Goal: Transaction & Acquisition: Purchase product/service

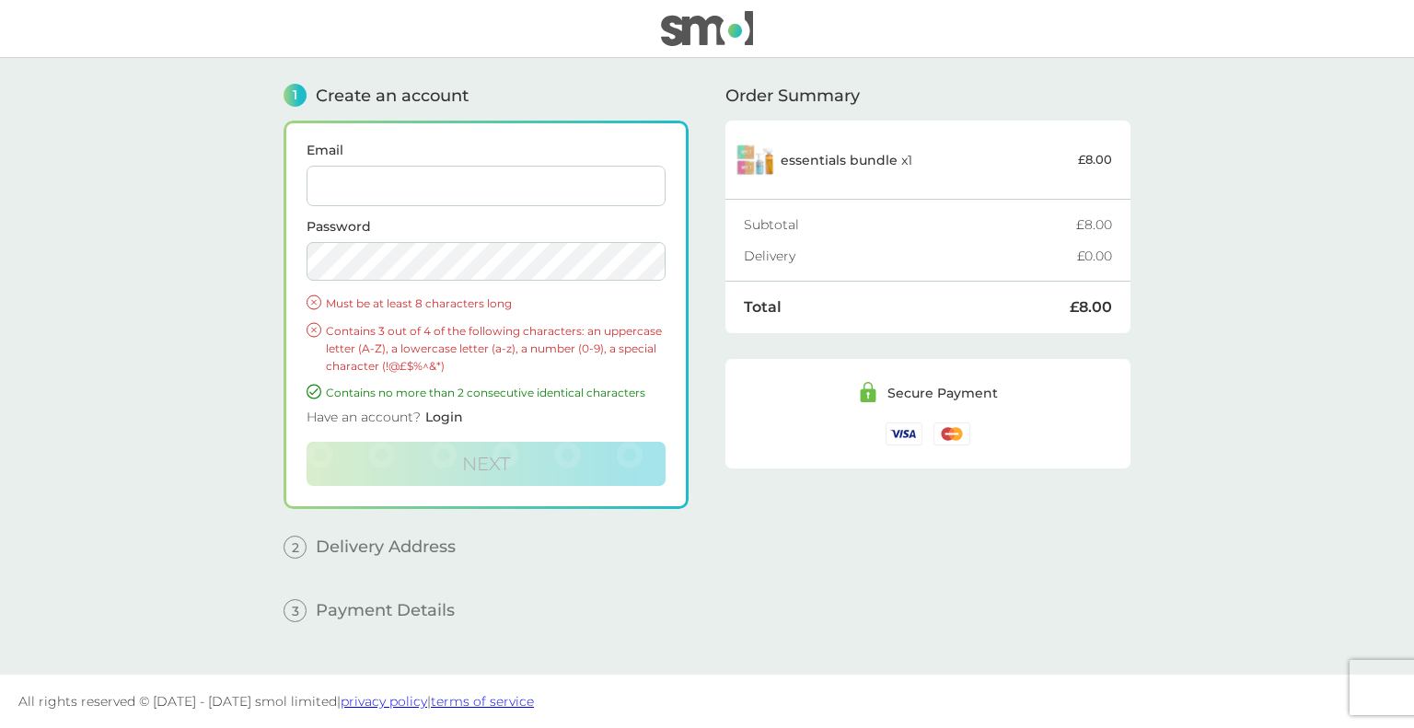
click at [394, 170] on input "Email" at bounding box center [486, 186] width 359 height 41
drag, startPoint x: 507, startPoint y: 194, endPoint x: 248, endPoint y: 168, distance: 261.0
click at [248, 168] on main "1 Create an account Email walescheung@hotmail.com Password Must be at least 8 c…" at bounding box center [707, 366] width 1414 height 617
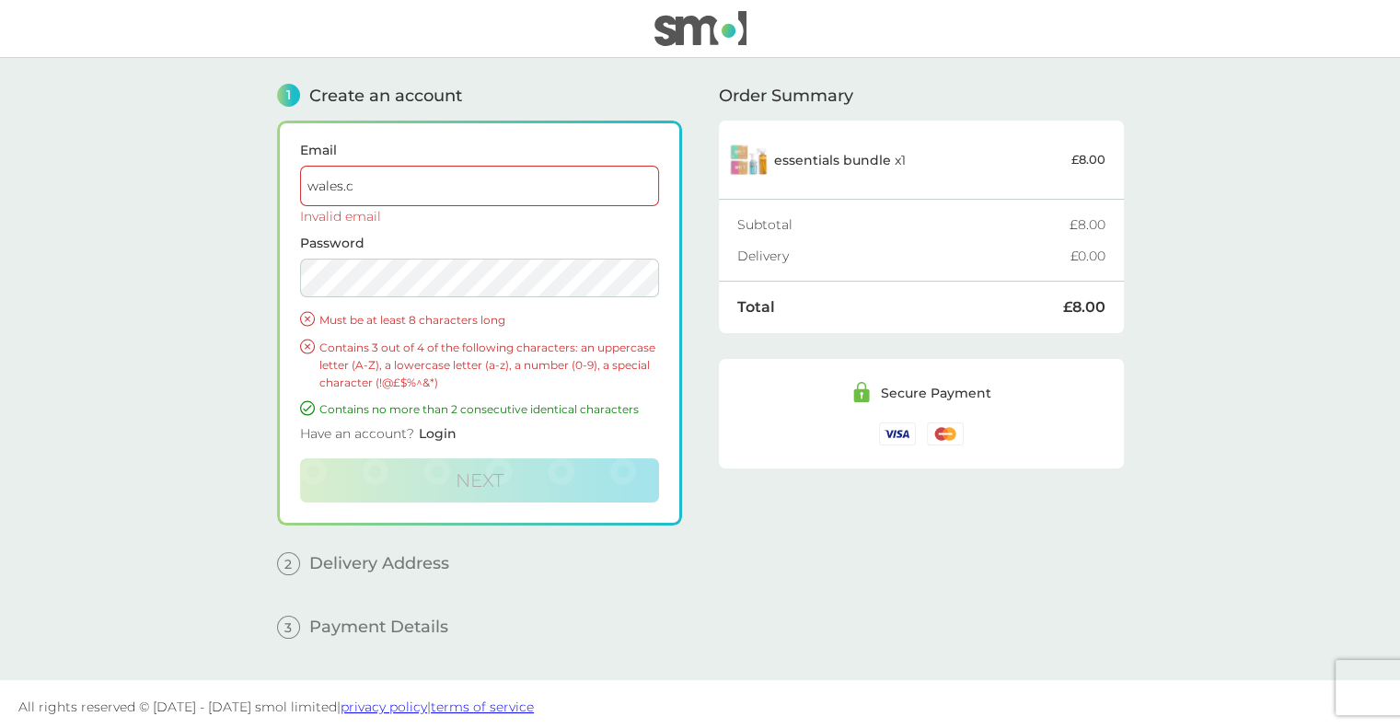
type input "wales.cheung@aecom.com"
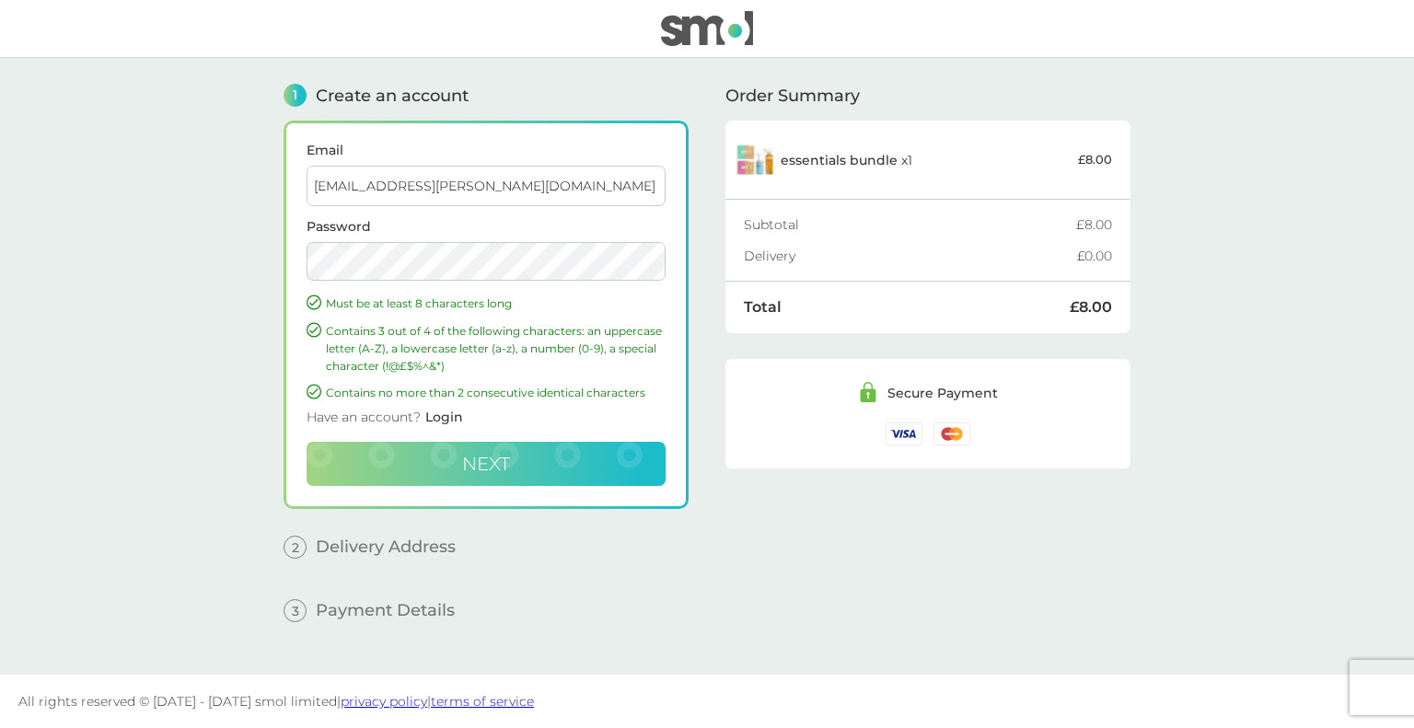
click at [438, 469] on button "Next" at bounding box center [486, 464] width 359 height 44
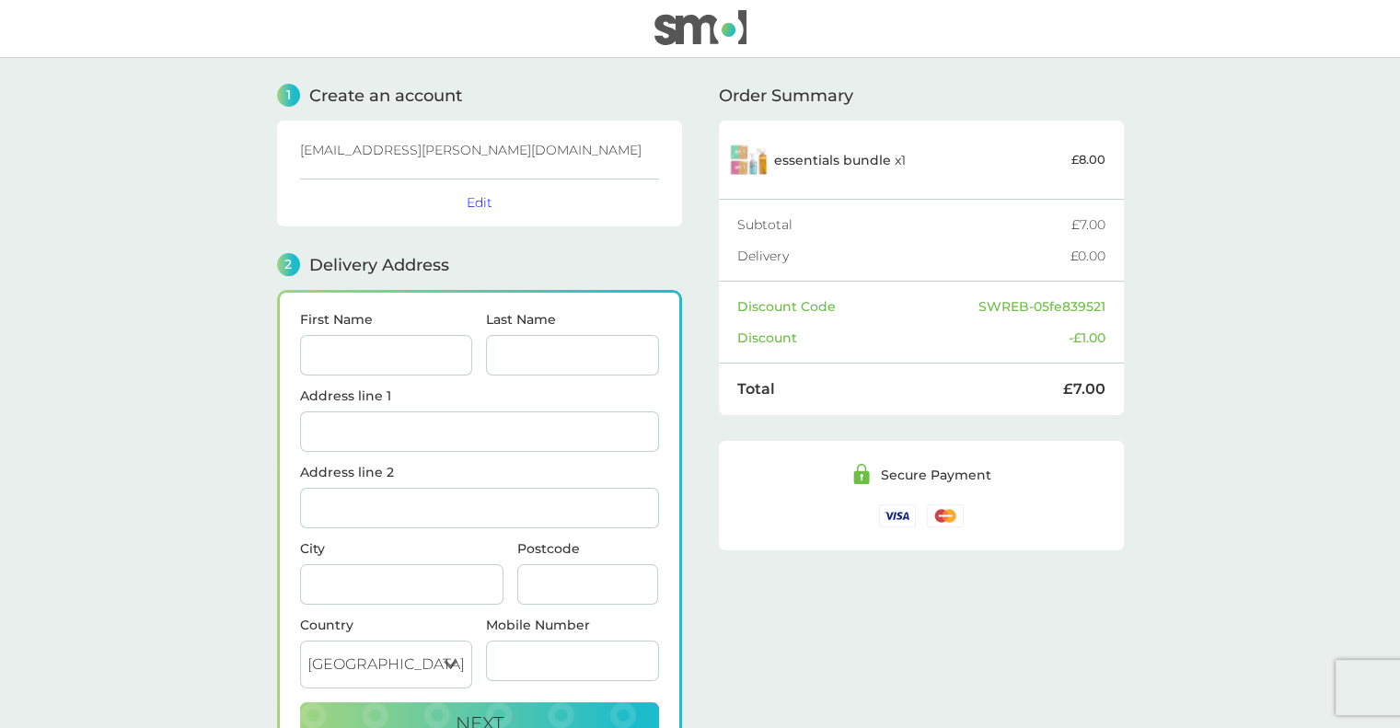
click at [720, 14] on img at bounding box center [701, 27] width 92 height 35
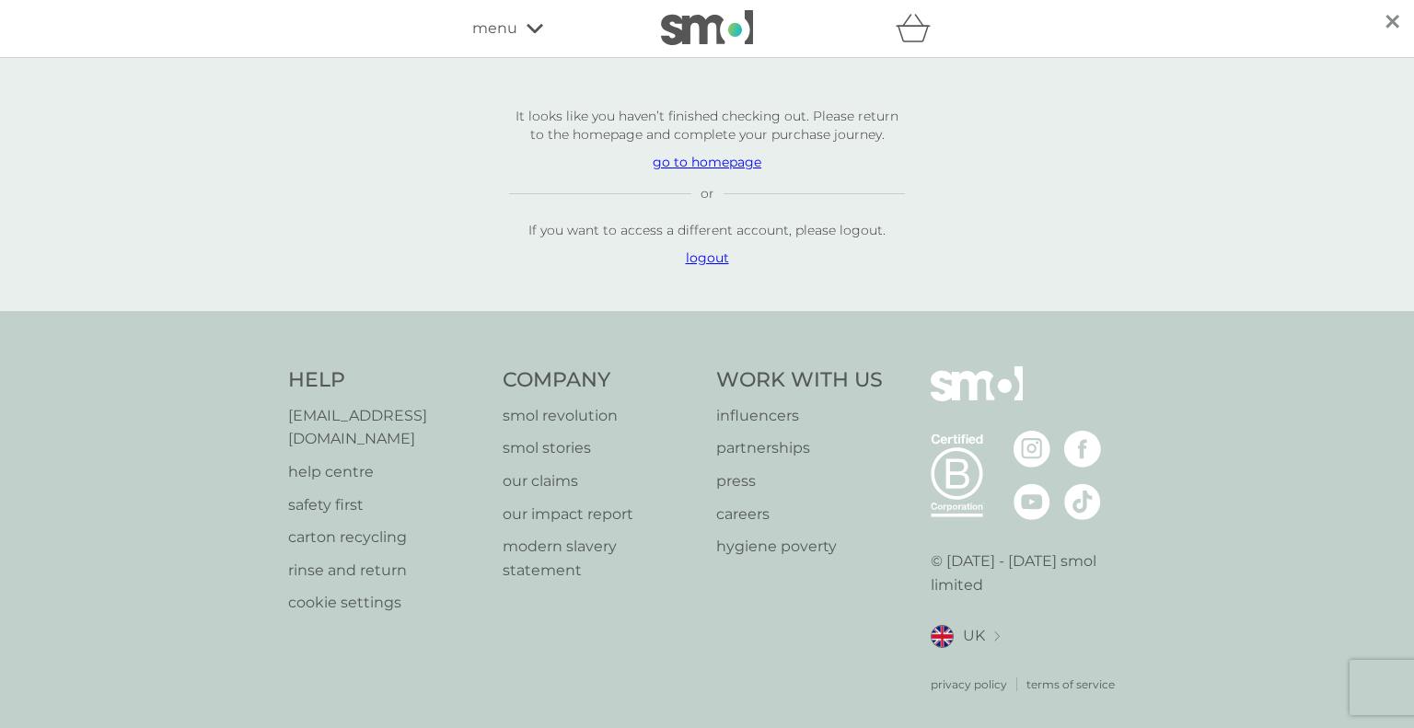
click at [709, 171] on p "go to homepage" at bounding box center [707, 162] width 396 height 18
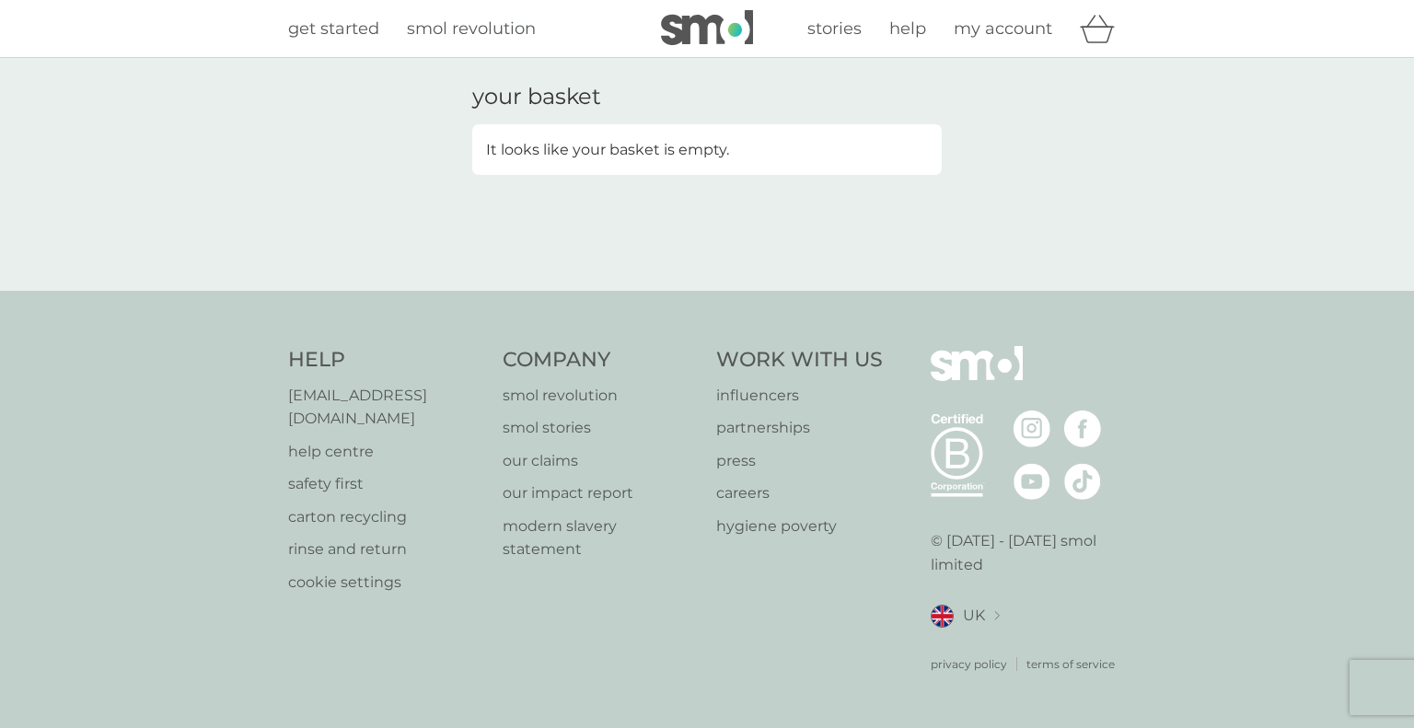
click at [1016, 30] on span "my account" at bounding box center [1003, 28] width 99 height 20
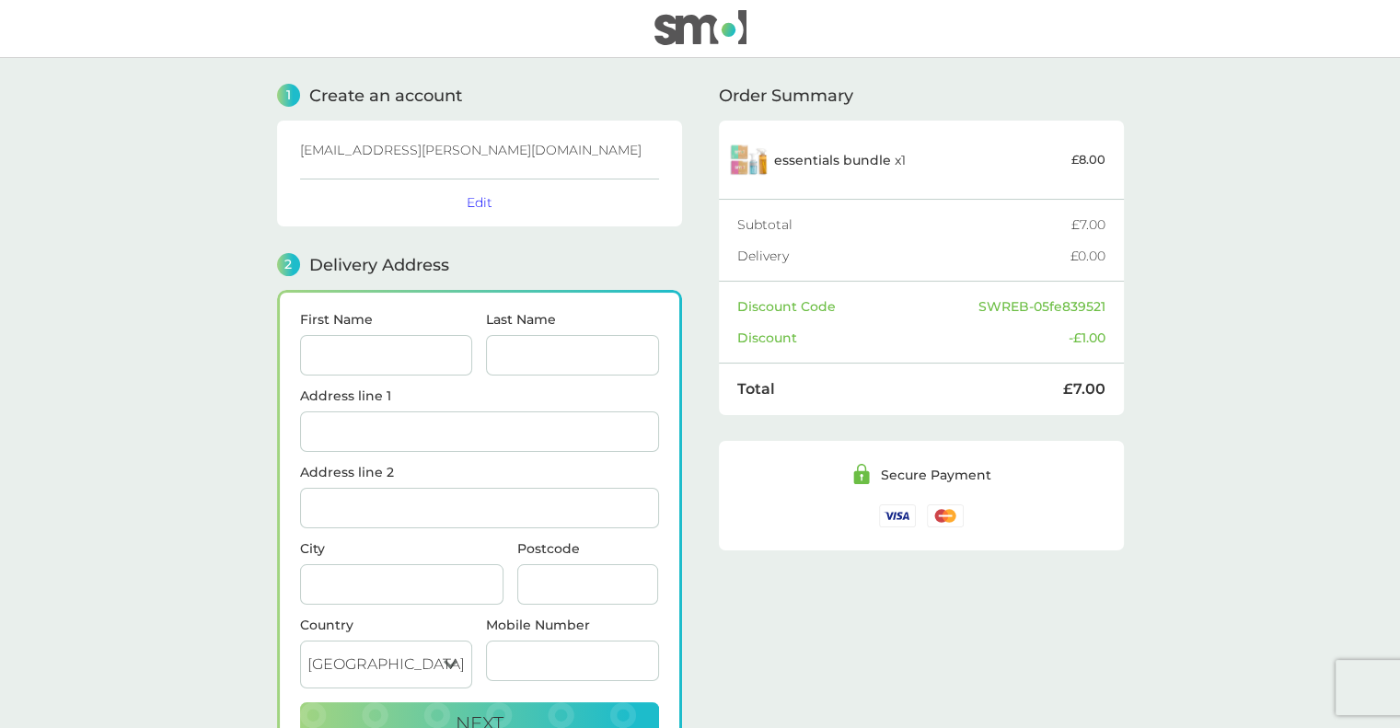
click at [699, 28] on img at bounding box center [701, 27] width 92 height 35
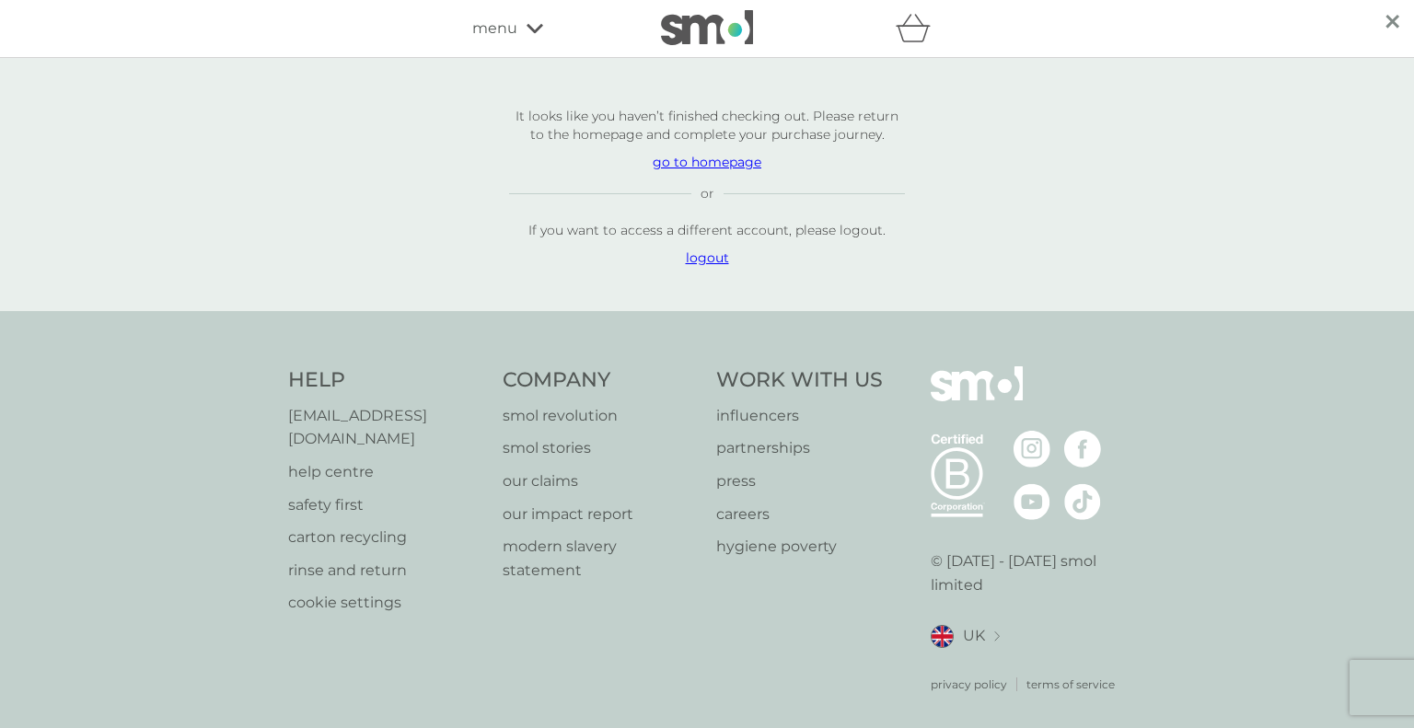
click at [728, 152] on p "It looks like you haven’t finished checking out. Please return to the homepage …" at bounding box center [707, 185] width 470 height 202
click at [713, 162] on p "go to homepage" at bounding box center [707, 162] width 396 height 18
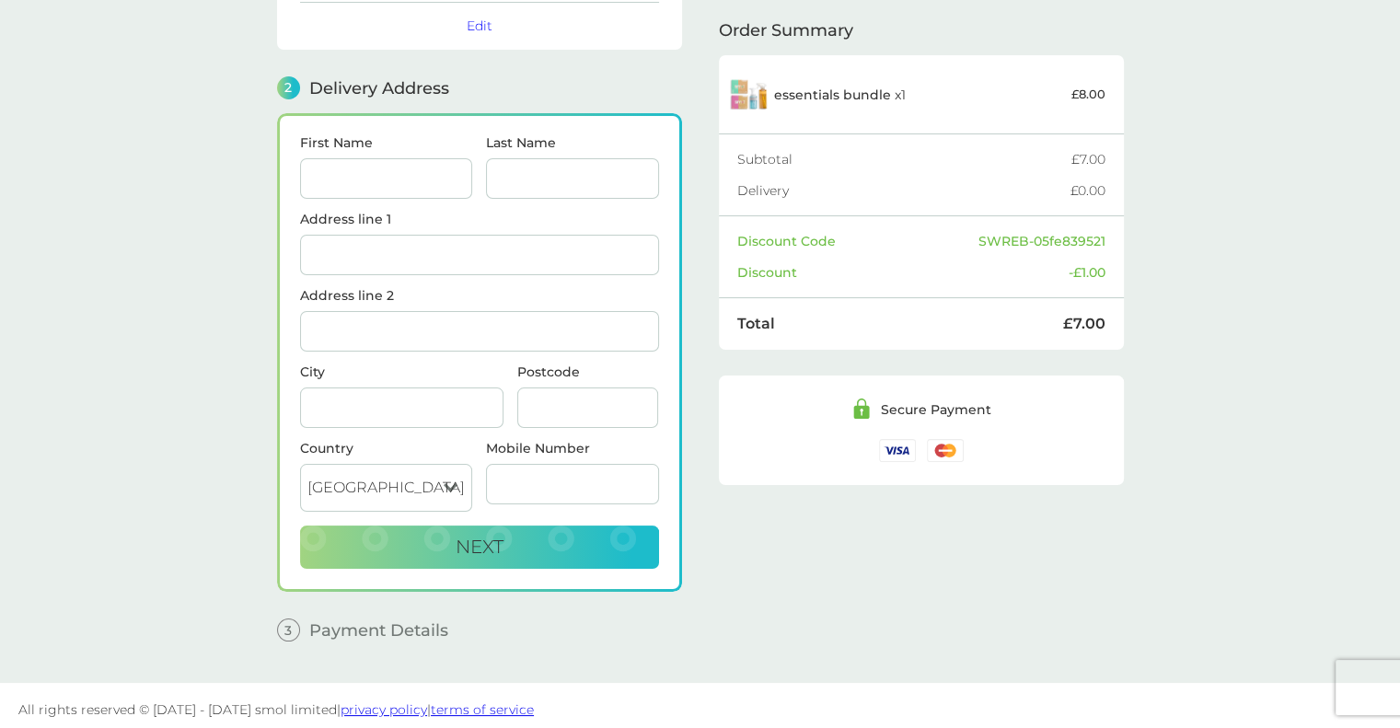
scroll to position [177, 0]
click at [362, 180] on input "First Name" at bounding box center [386, 178] width 173 height 41
type input "Wales"
click at [532, 197] on div "Last Name" at bounding box center [573, 174] width 187 height 76
click at [532, 195] on div "Last Name" at bounding box center [573, 174] width 187 height 76
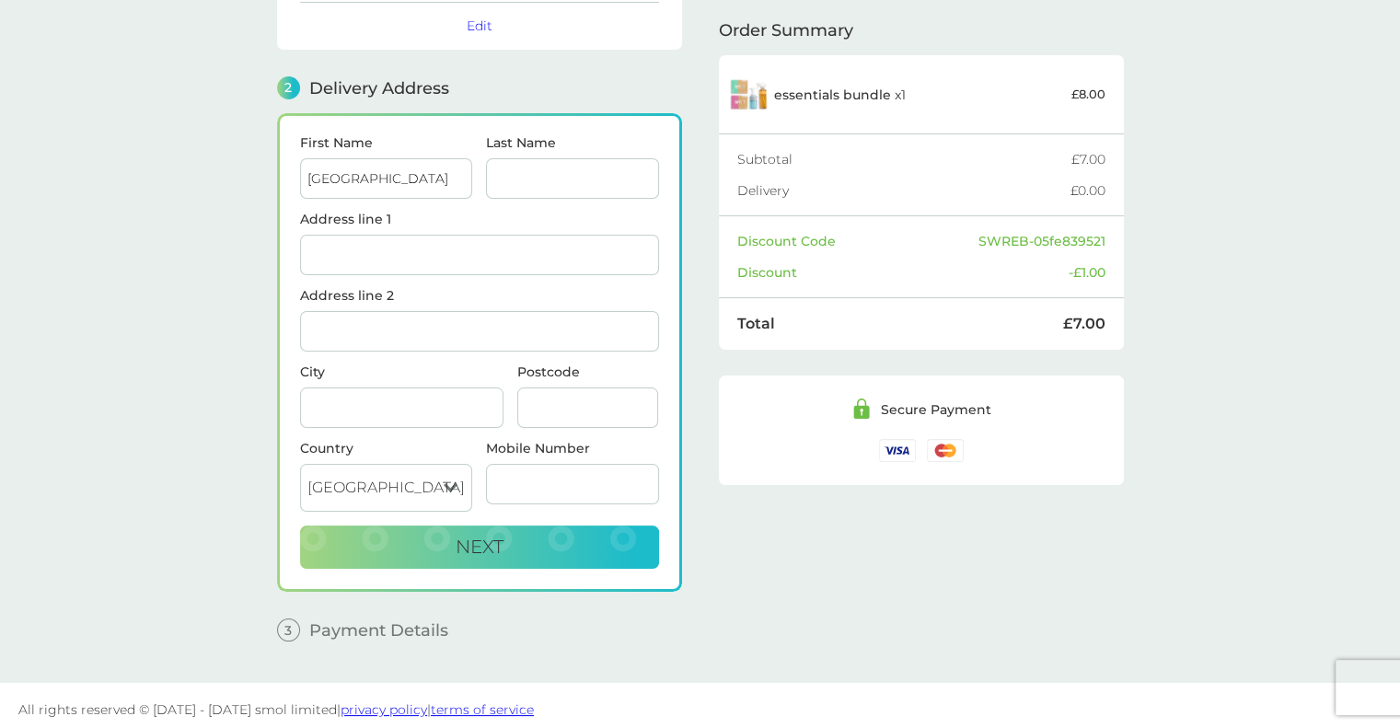
click at [531, 192] on input "Last Name" at bounding box center [572, 178] width 173 height 41
type input "Cheung"
click at [493, 243] on input "Address line 1" at bounding box center [479, 255] width 359 height 41
type input "7 The Limes"
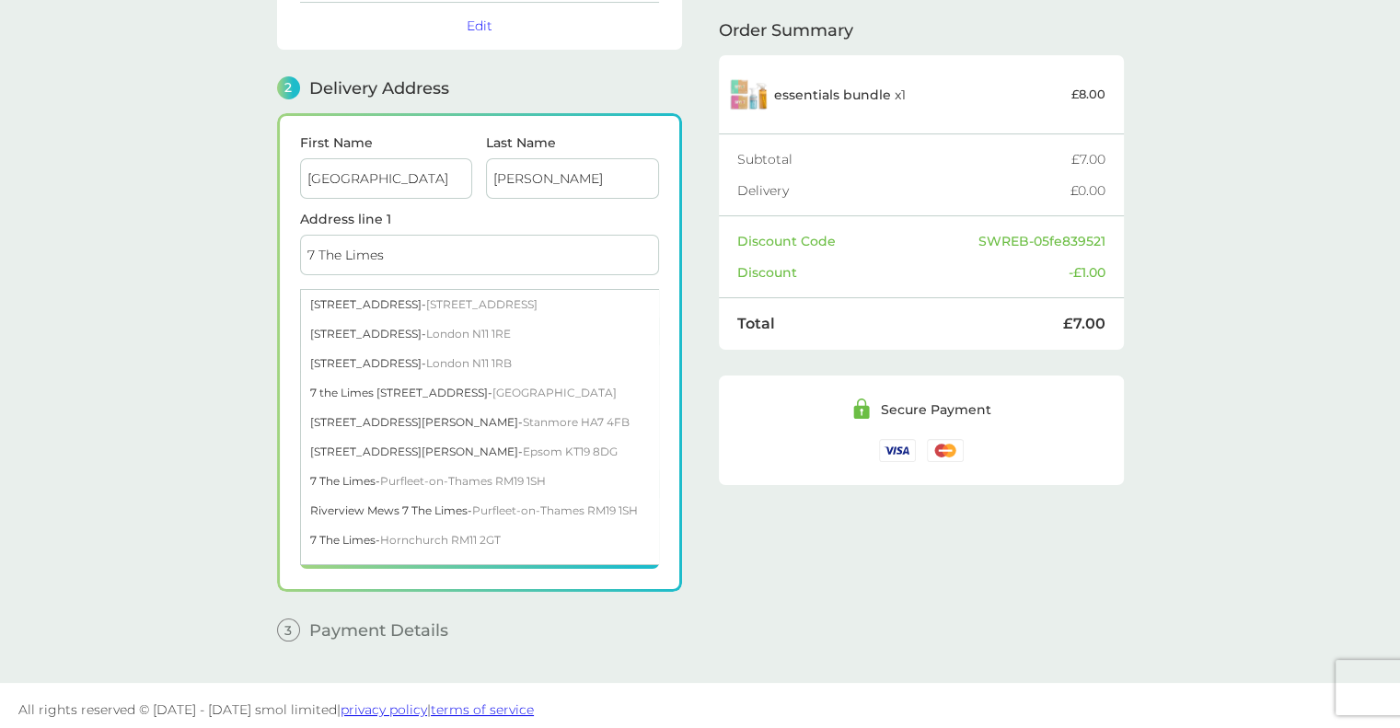
click at [705, 386] on div "1 Create an account wales.cheung@aecom.com Edit 2 Delivery Address First Name W…" at bounding box center [700, 268] width 847 height 774
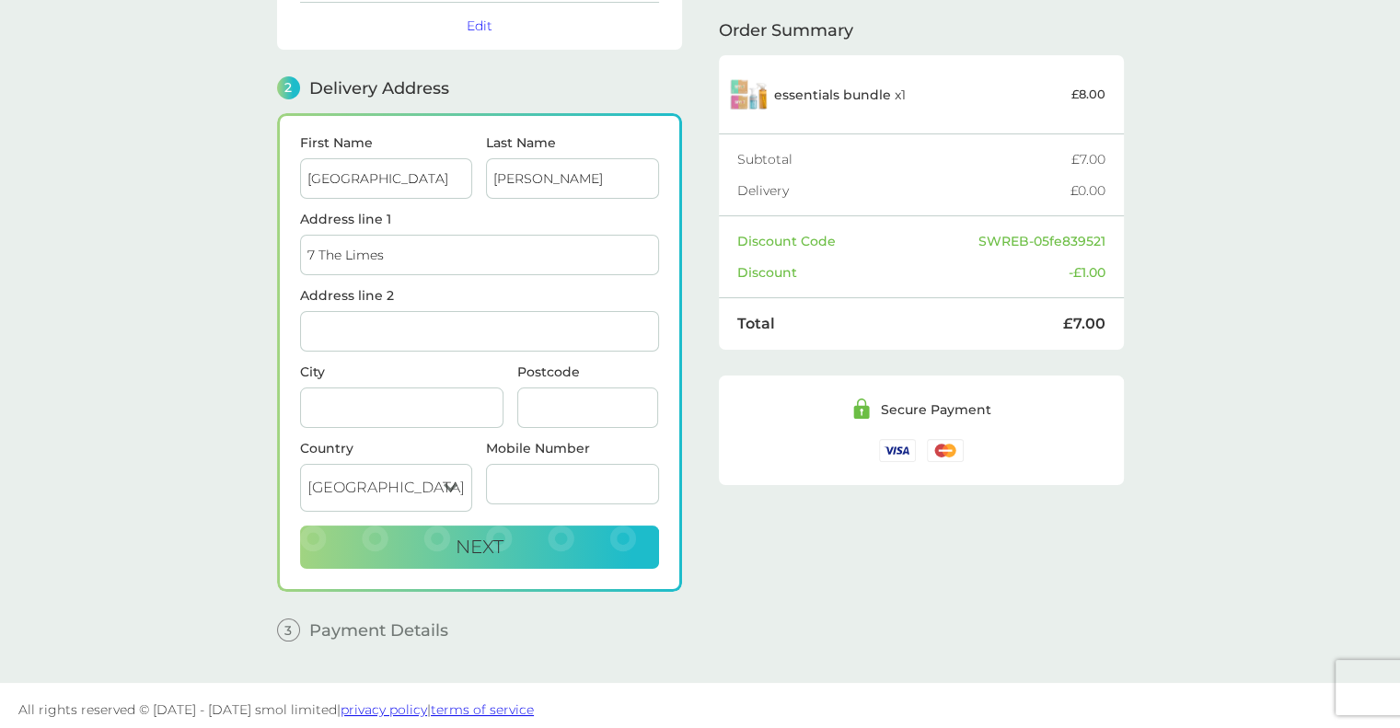
click at [489, 319] on input "Address line 2" at bounding box center [479, 331] width 359 height 41
type input "Sarum Road"
click at [394, 406] on input "City" at bounding box center [401, 408] width 203 height 41
type input "Winchester"
click at [578, 414] on input "Postcode" at bounding box center [588, 408] width 142 height 41
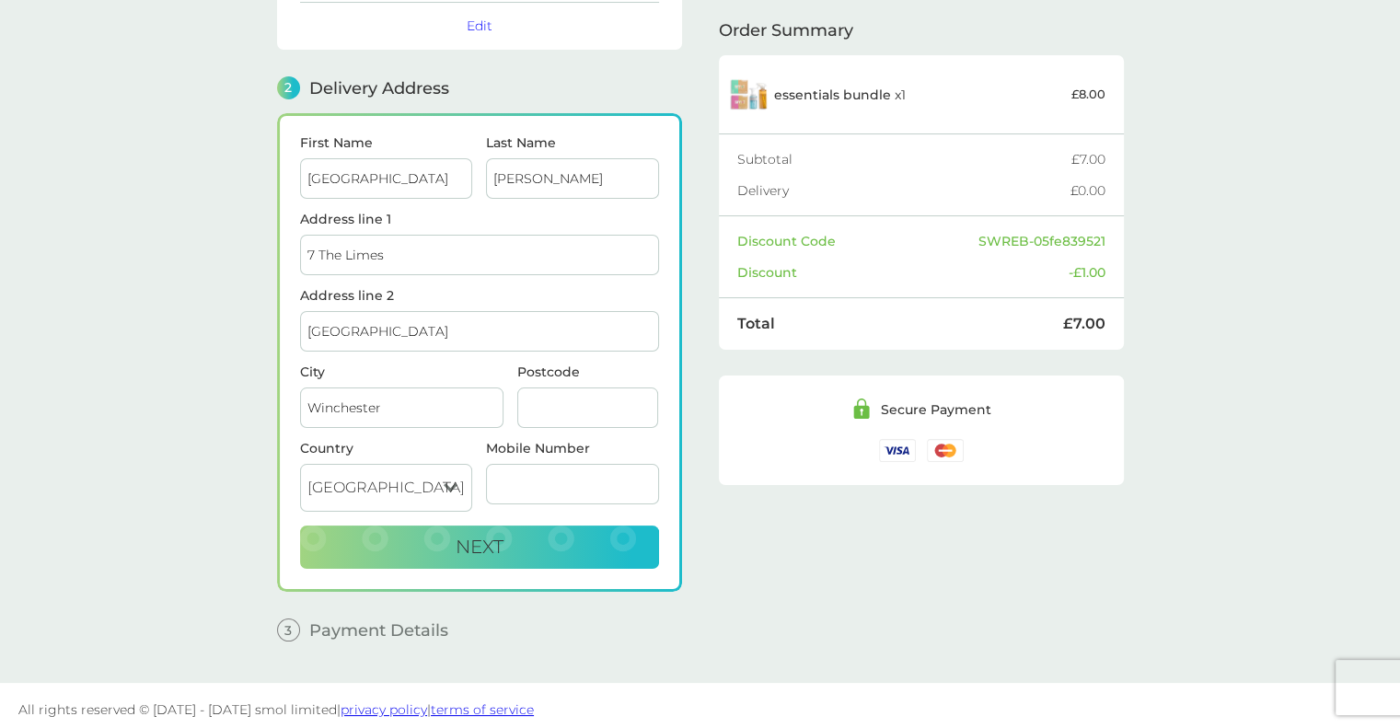
click at [574, 398] on input "Postcode" at bounding box center [588, 408] width 142 height 41
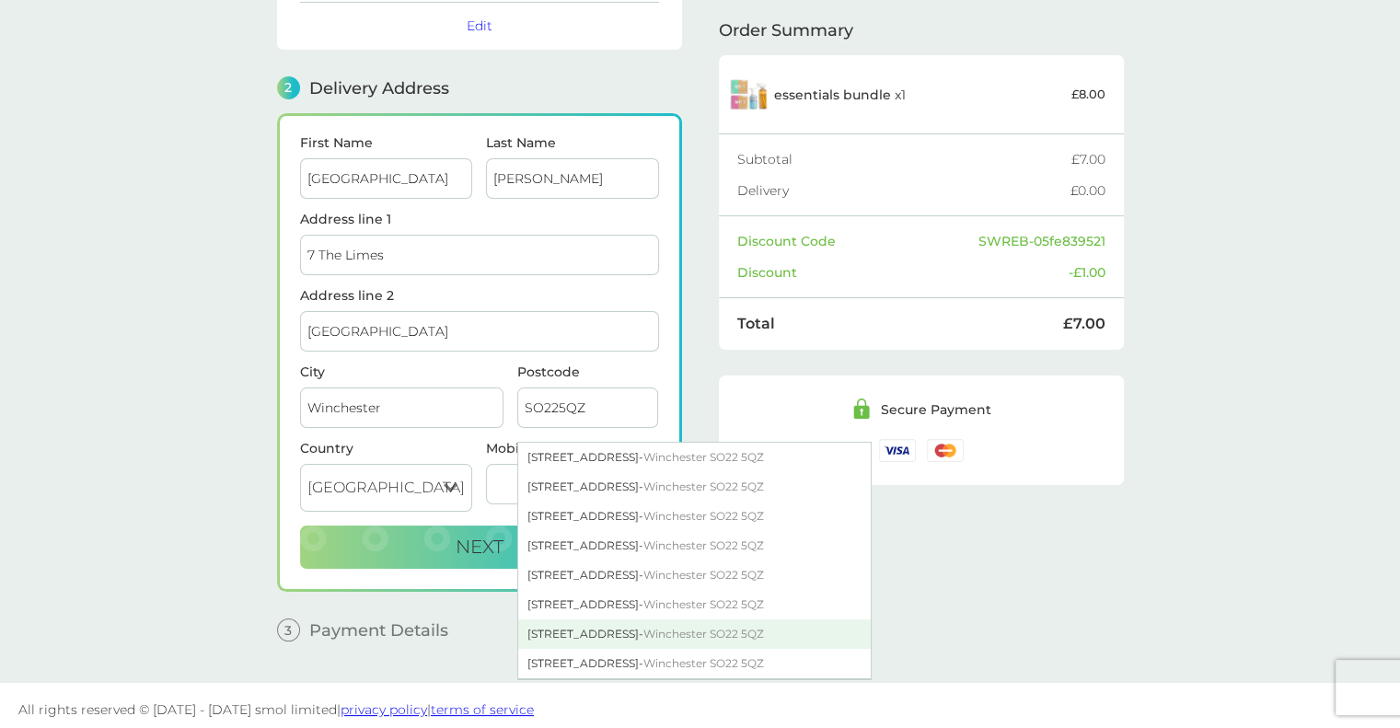
type input "SO225QZ"
click at [572, 630] on div "7 the Limes Sarum Road - Winchester SO22 5QZ" at bounding box center [694, 634] width 353 height 29
type input "[STREET_ADDRESS]"
type input "SO22 5QZ"
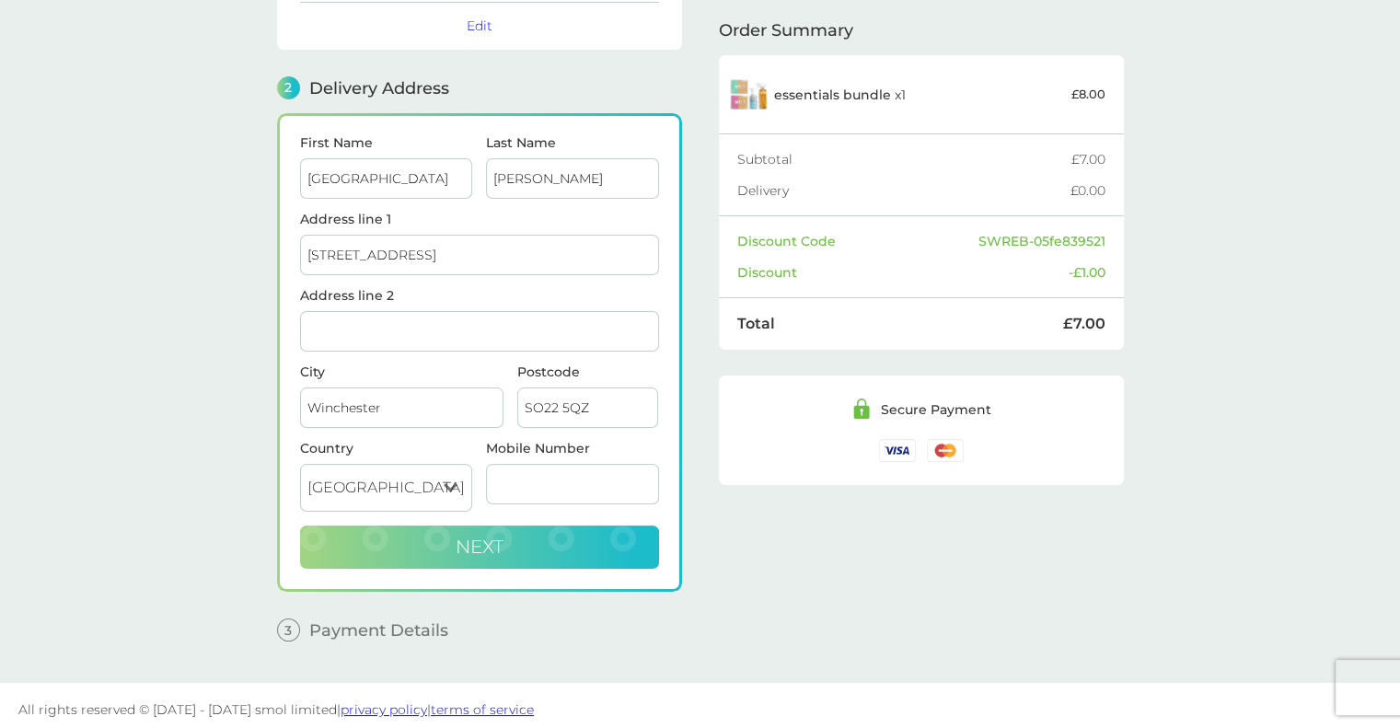
click at [496, 548] on span "Next" at bounding box center [480, 547] width 48 height 22
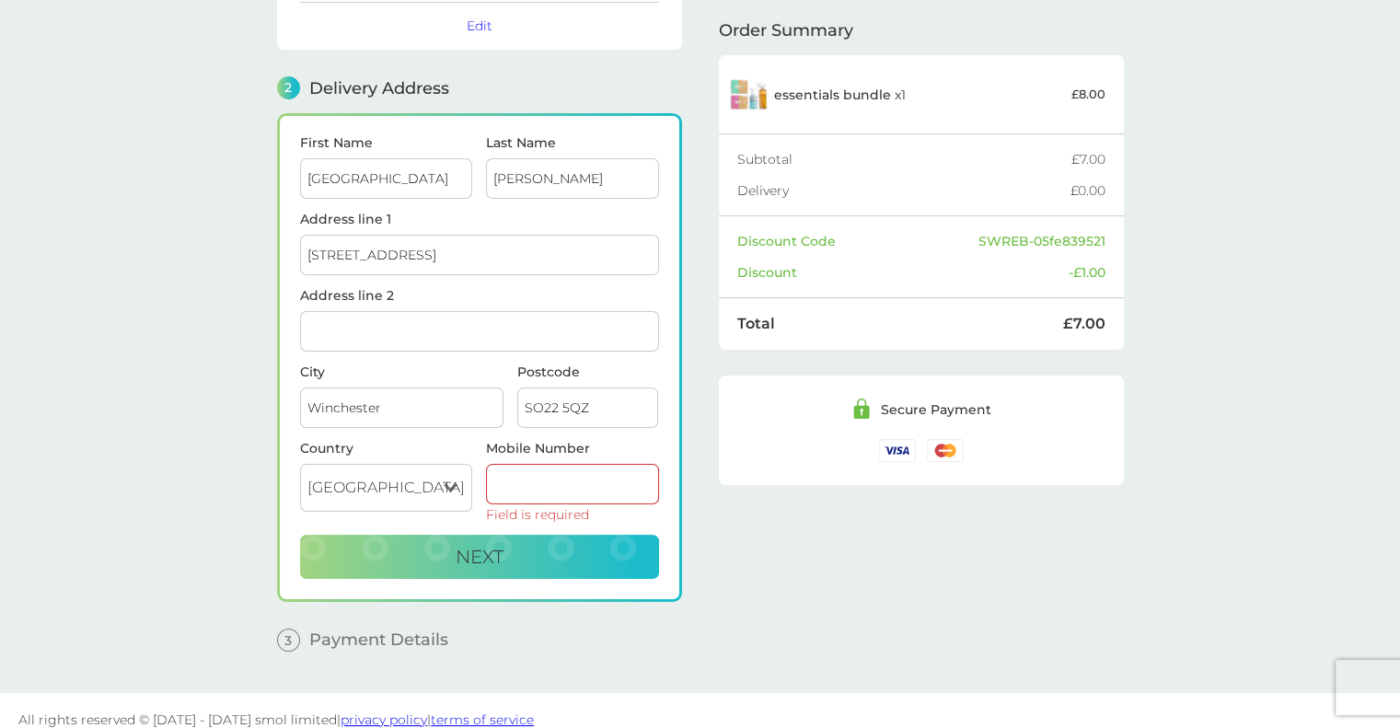
click at [541, 481] on input "Mobile Number" at bounding box center [572, 484] width 173 height 41
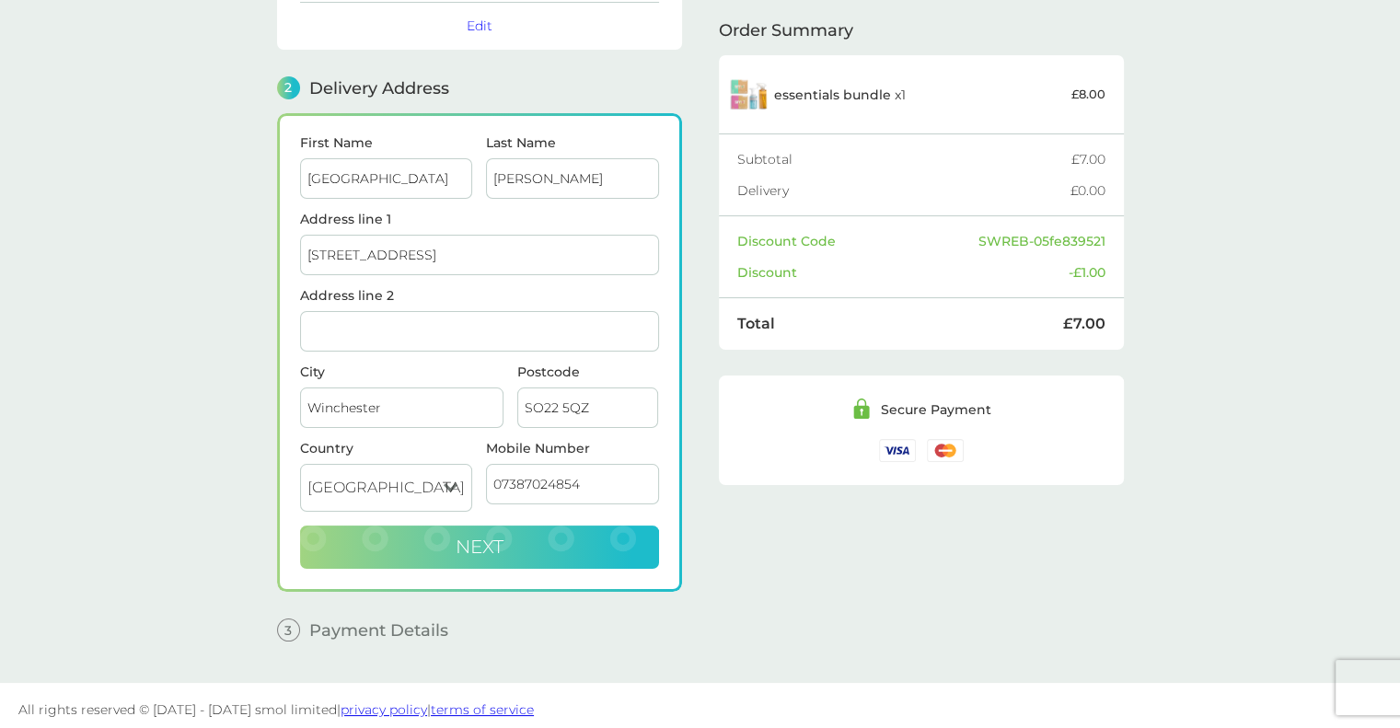
type input "07387024854"
click at [485, 536] on span "Next" at bounding box center [480, 547] width 48 height 22
checkbox input "true"
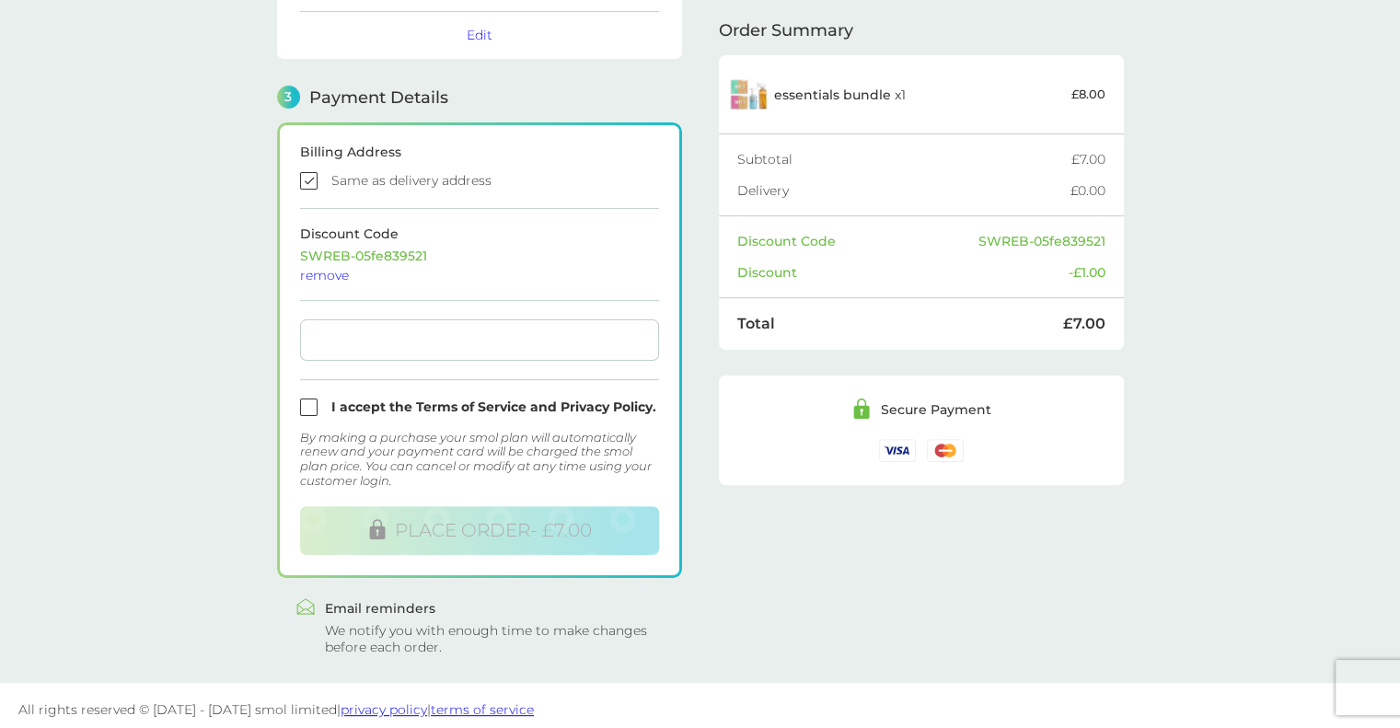
scroll to position [455, 0]
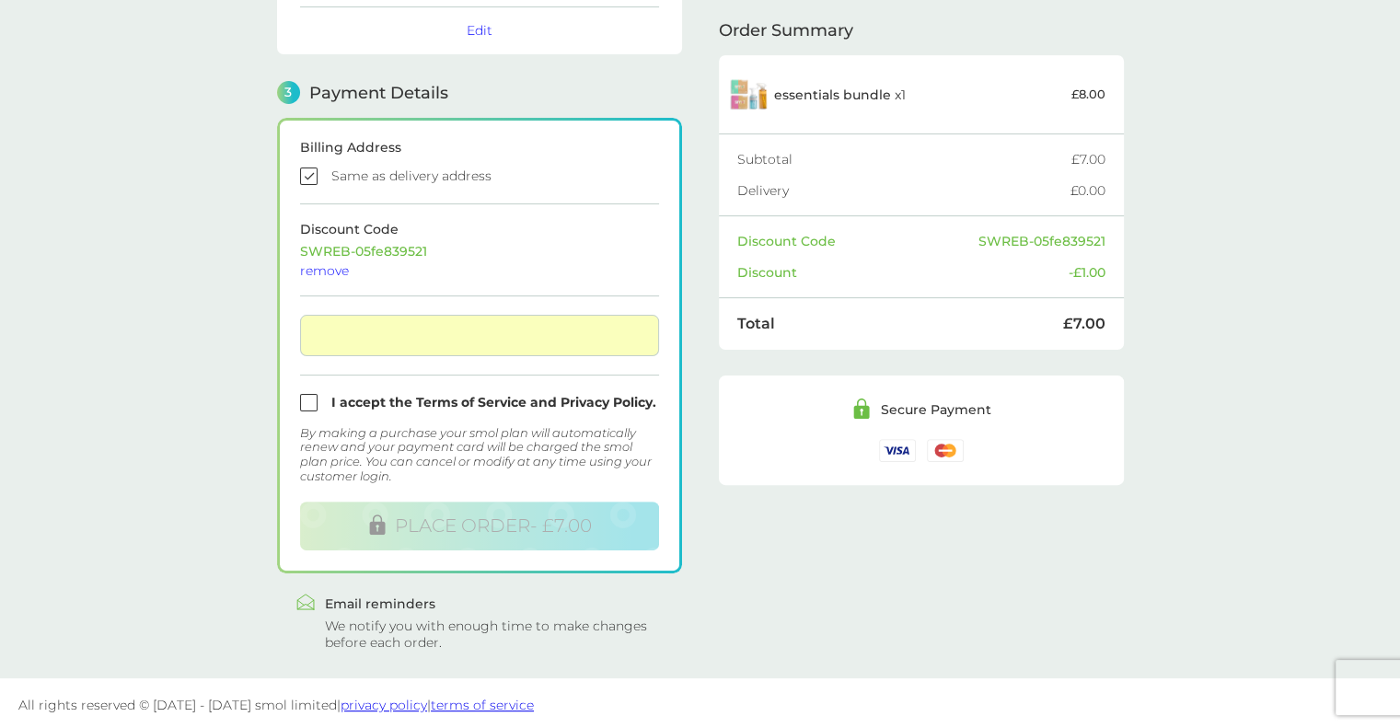
click at [307, 395] on input "checkbox" at bounding box center [479, 402] width 359 height 17
checkbox input "true"
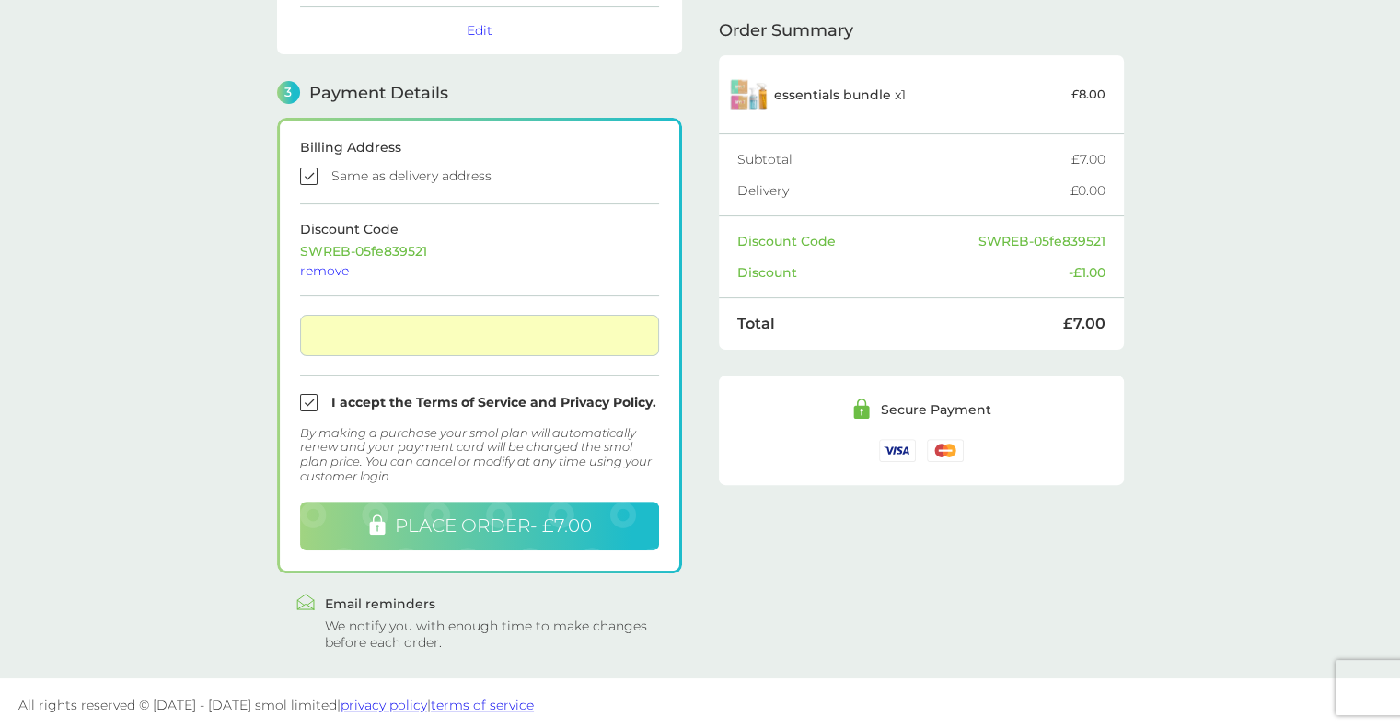
click at [481, 526] on span "PLACE ORDER - £7.00" at bounding box center [493, 526] width 197 height 22
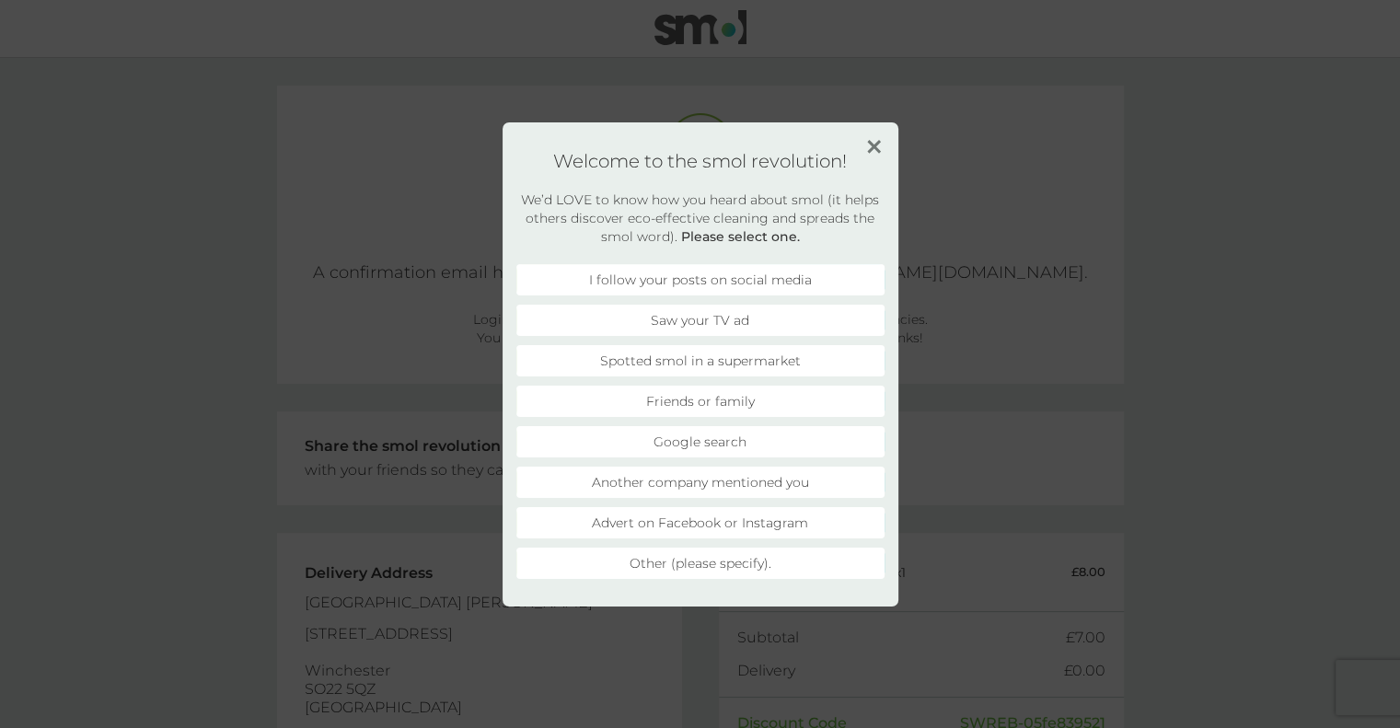
click at [869, 143] on img at bounding box center [874, 147] width 14 height 14
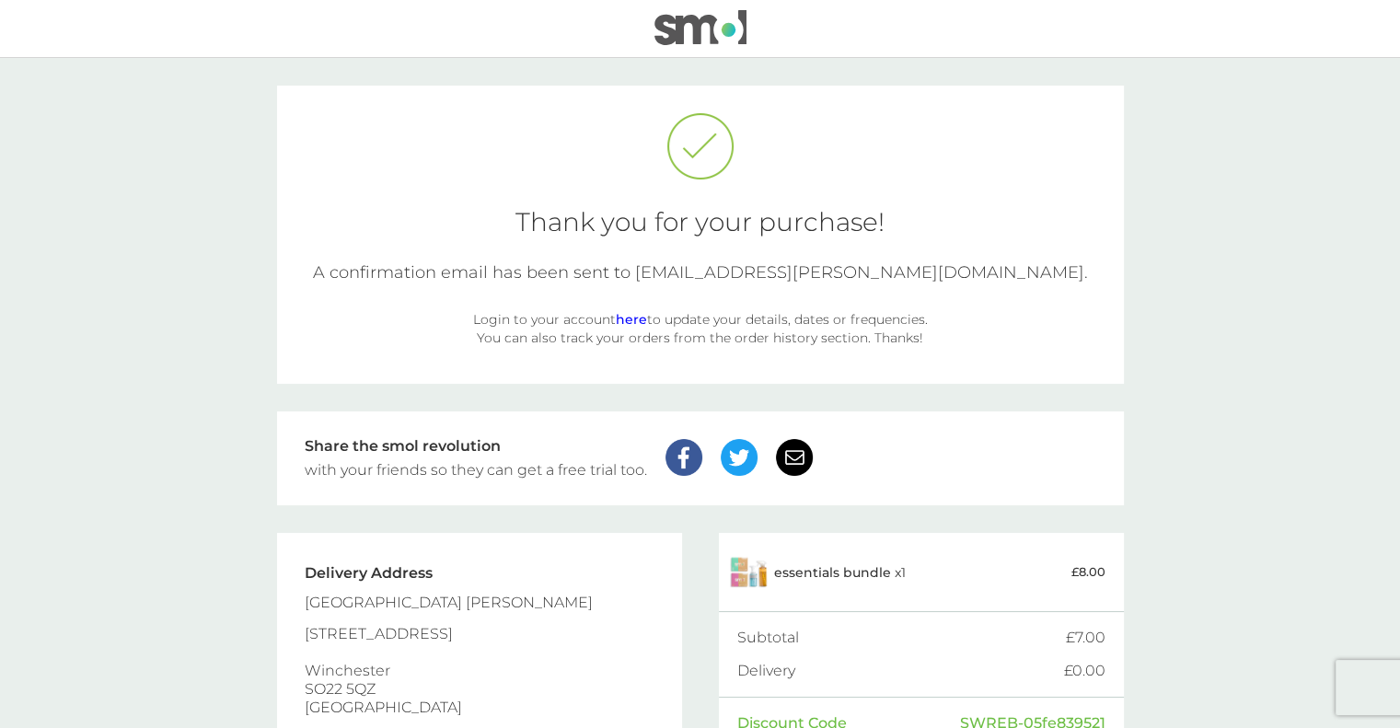
click at [626, 319] on link "here" at bounding box center [631, 319] width 31 height 17
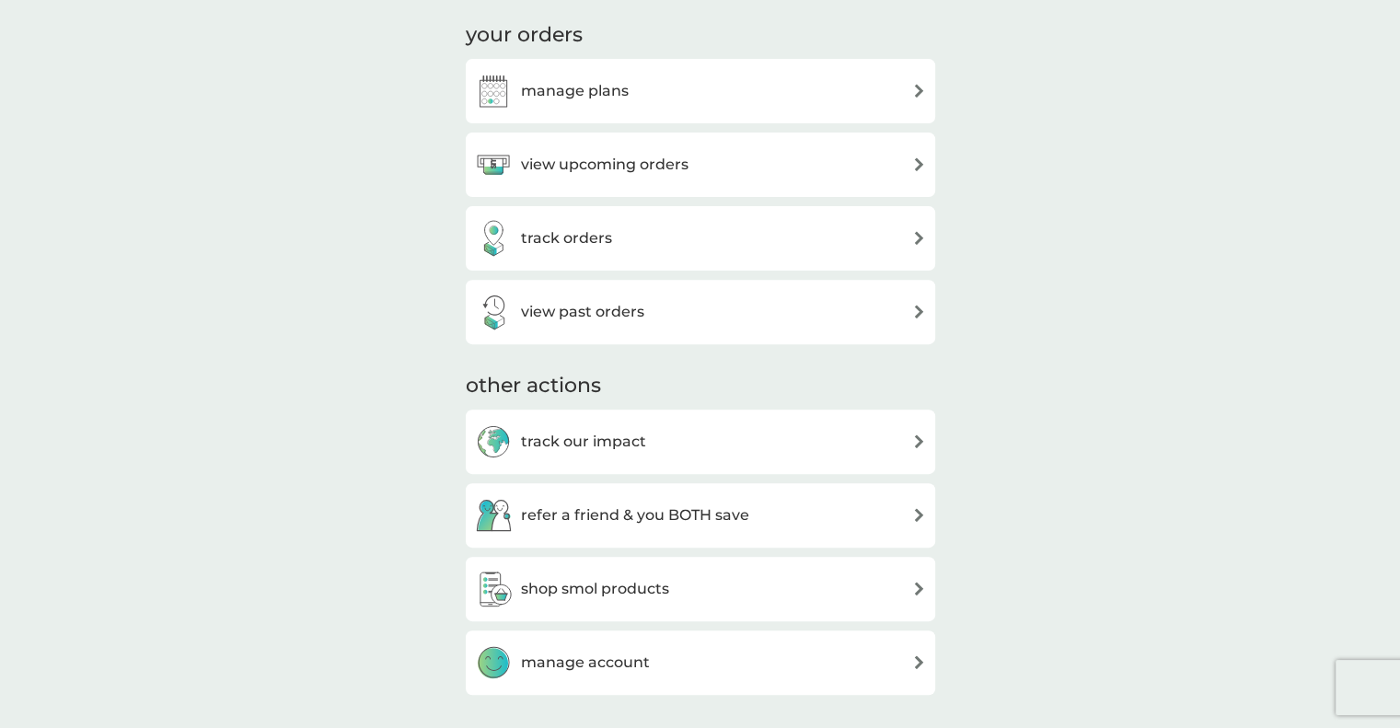
scroll to position [611, 0]
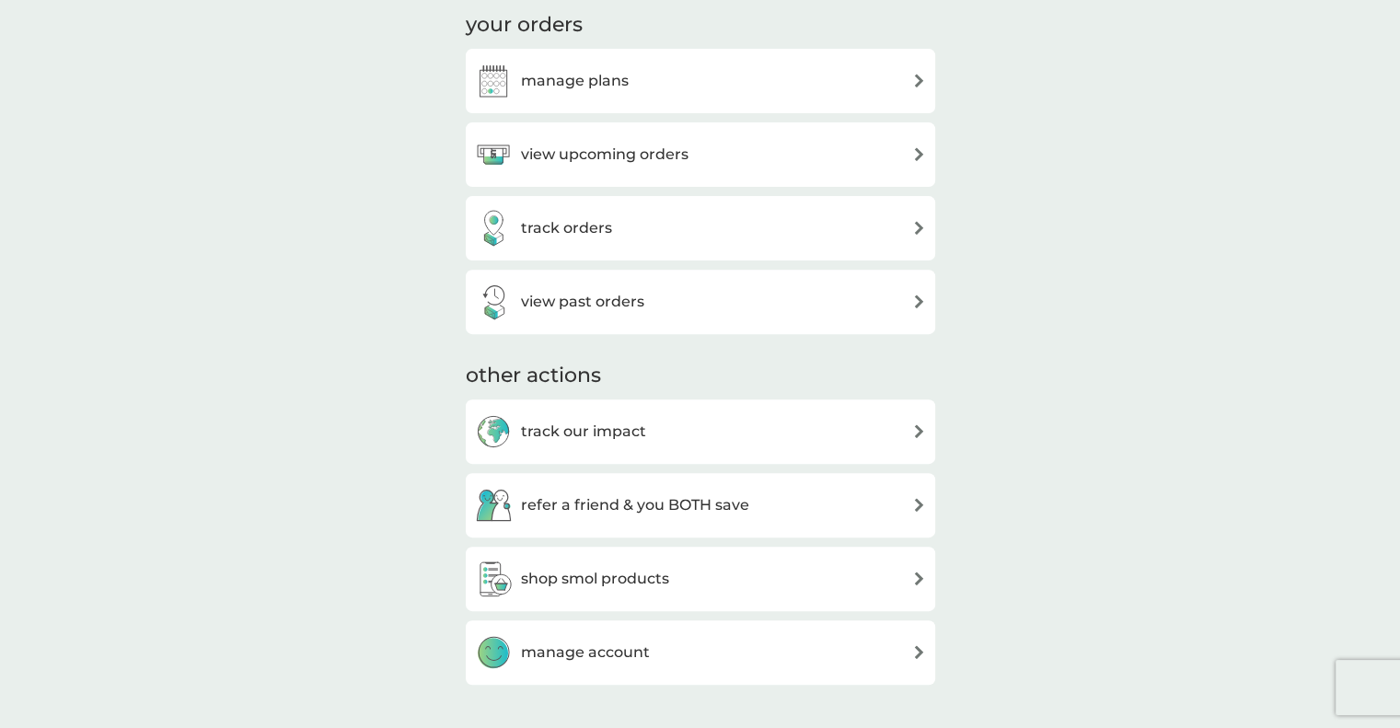
click at [825, 99] on div "manage plans" at bounding box center [700, 81] width 451 height 37
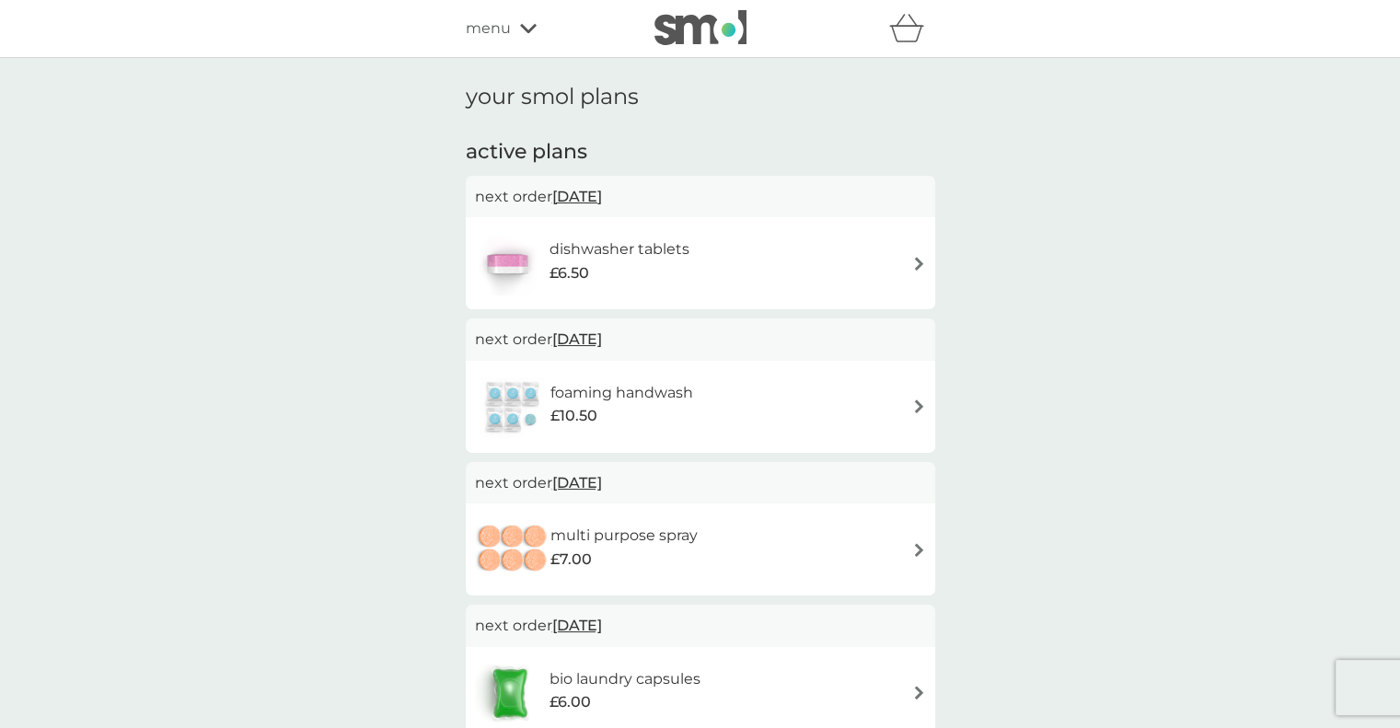
click at [571, 193] on span "22 Oct 2025" at bounding box center [577, 197] width 50 height 36
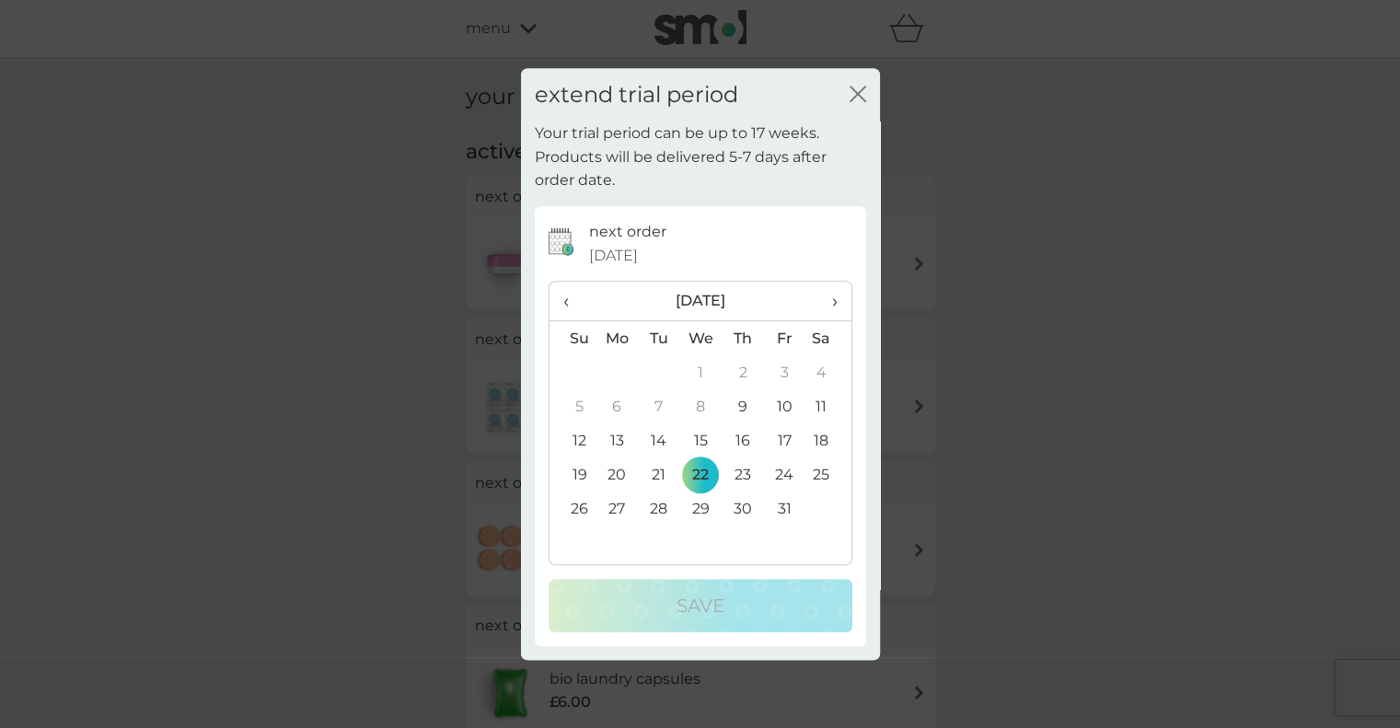
click at [858, 92] on icon "close" at bounding box center [861, 94] width 7 height 15
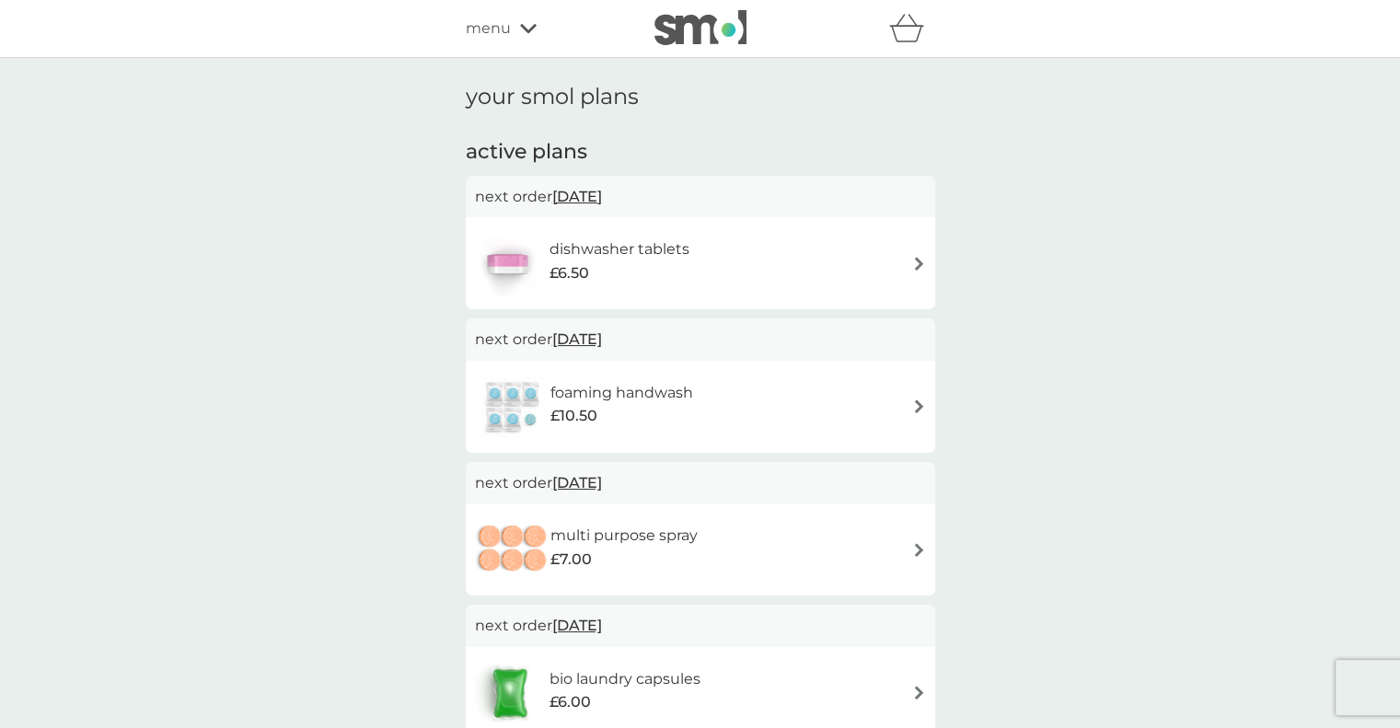
scroll to position [611, 0]
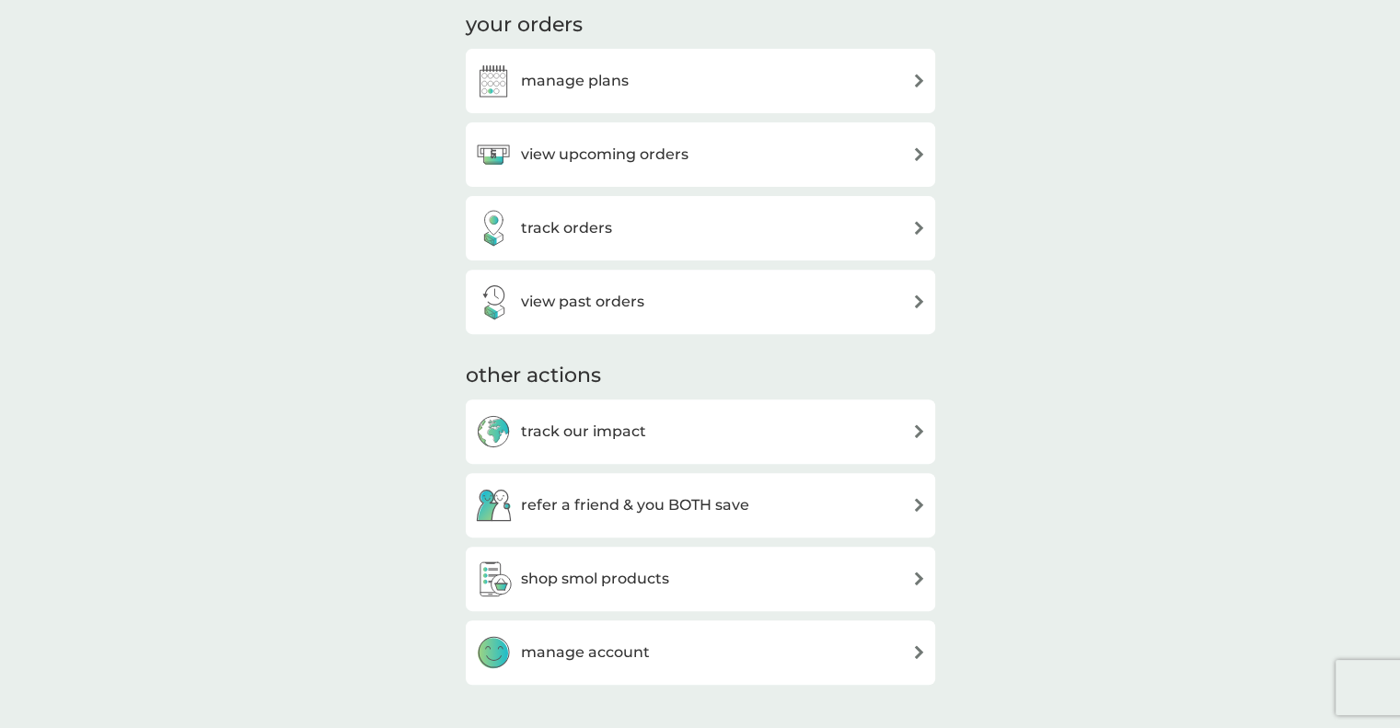
click at [632, 165] on h3 "view upcoming orders" at bounding box center [605, 155] width 168 height 24
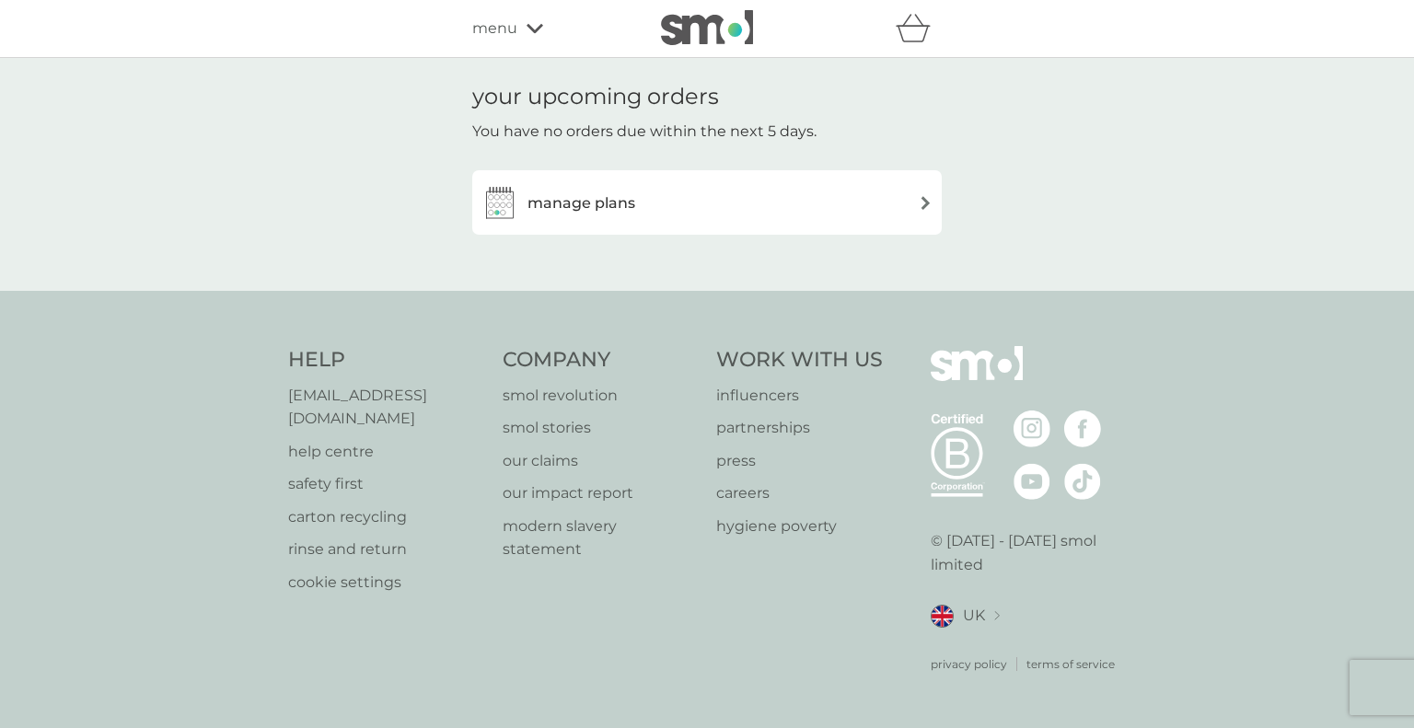
click at [589, 212] on h3 "manage plans" at bounding box center [582, 203] width 108 height 24
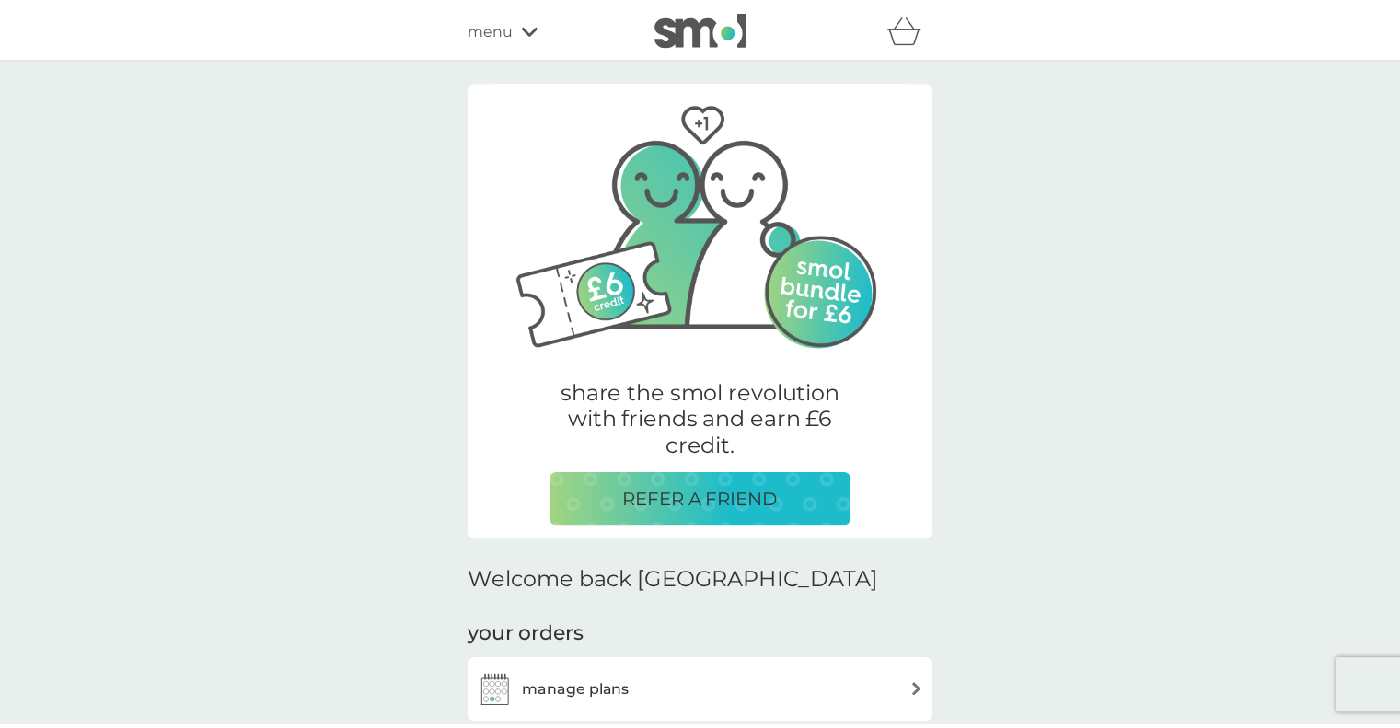
scroll to position [611, 0]
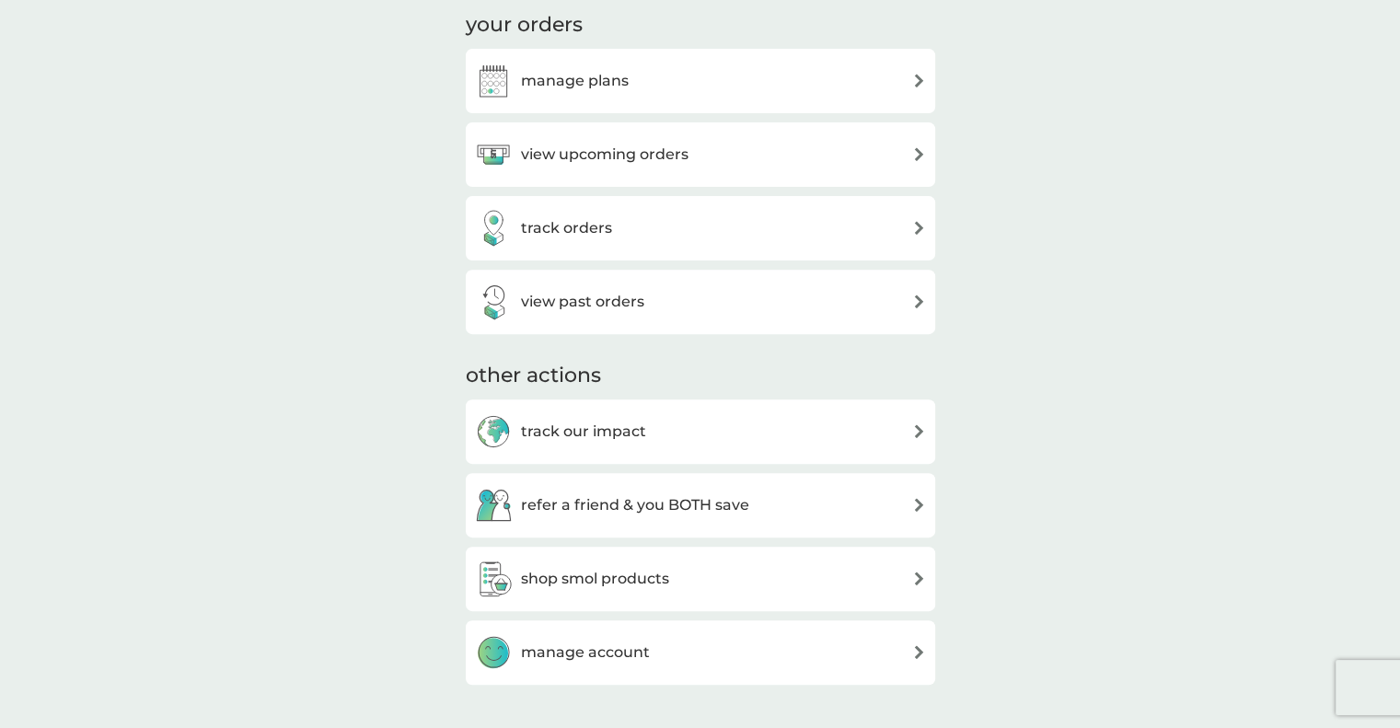
click at [617, 651] on h3 "manage account" at bounding box center [585, 653] width 129 height 24
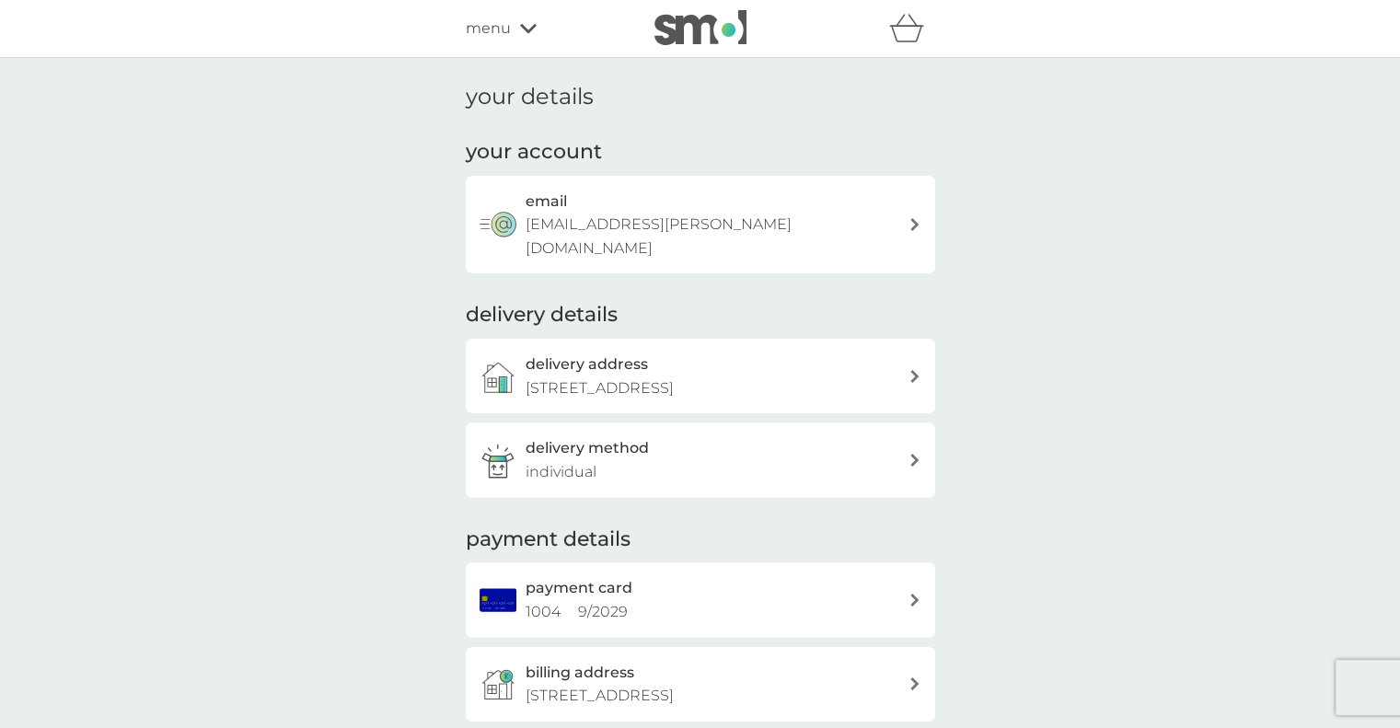
click at [670, 580] on div "payment card 1004 9 / 2029" at bounding box center [717, 599] width 383 height 47
click at [526, 38] on div "menu" at bounding box center [544, 29] width 157 height 24
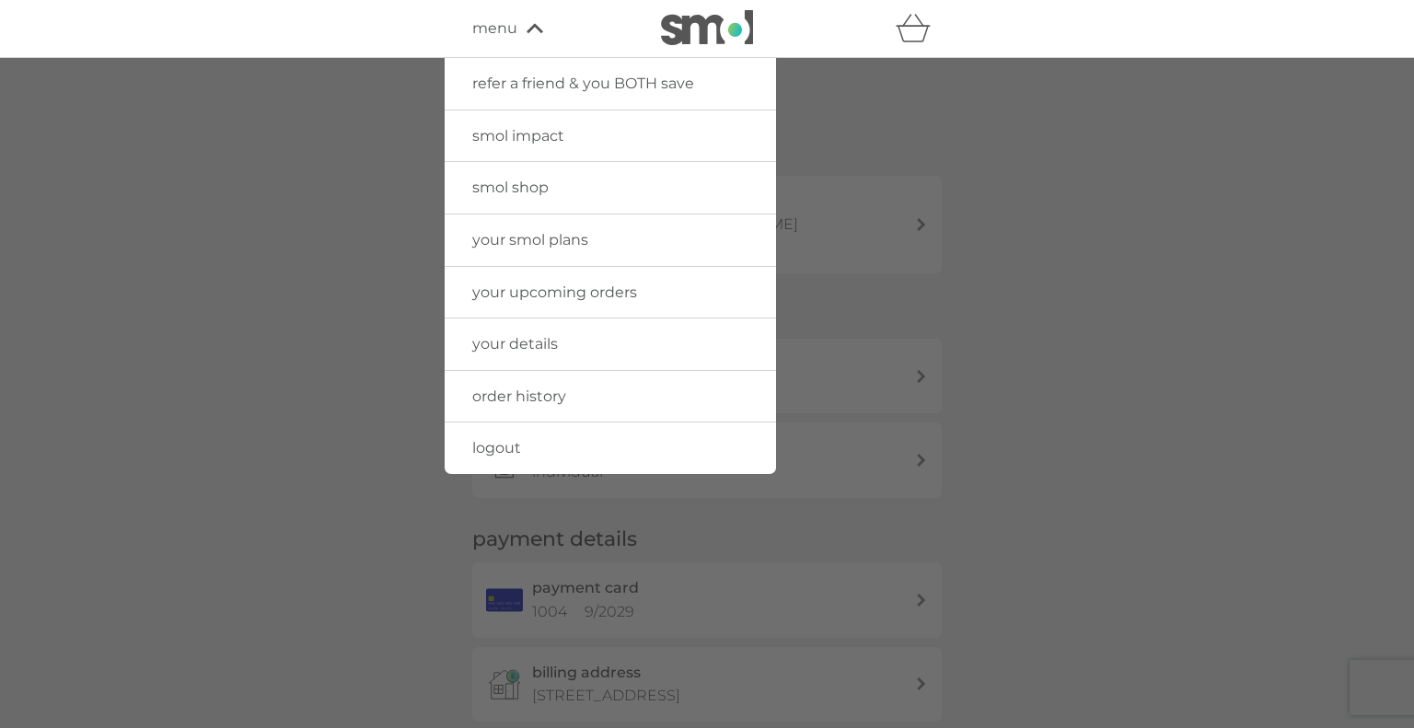
click at [530, 239] on span "your smol plans" at bounding box center [530, 239] width 116 height 17
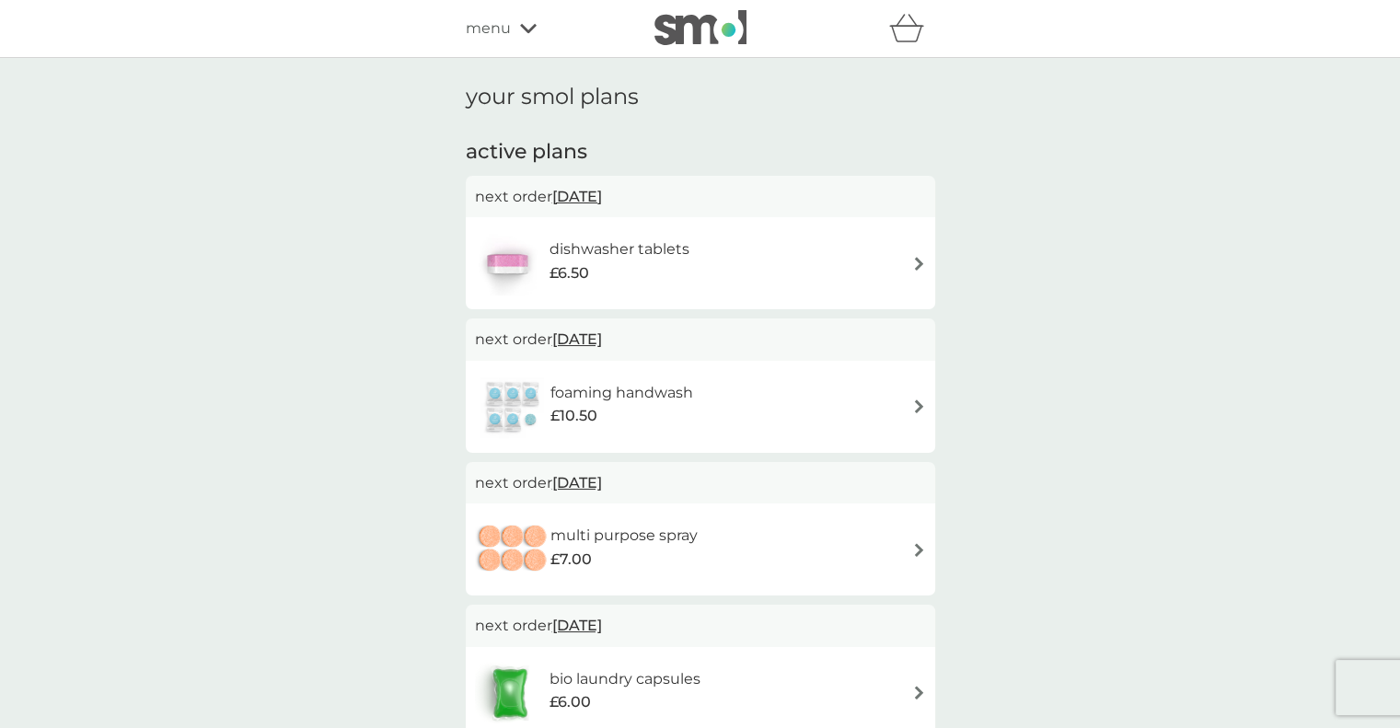
click at [639, 261] on h6 "dishwasher tablets" at bounding box center [620, 250] width 140 height 24
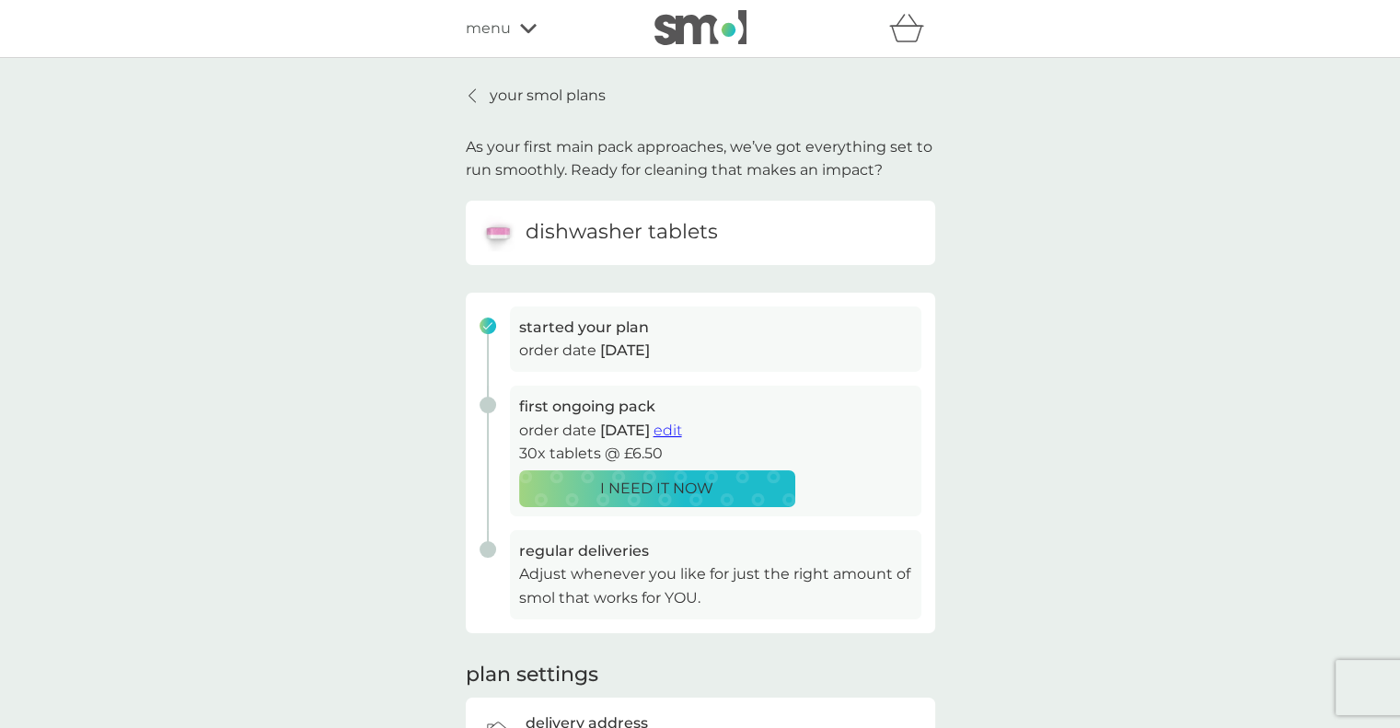
scroll to position [269, 0]
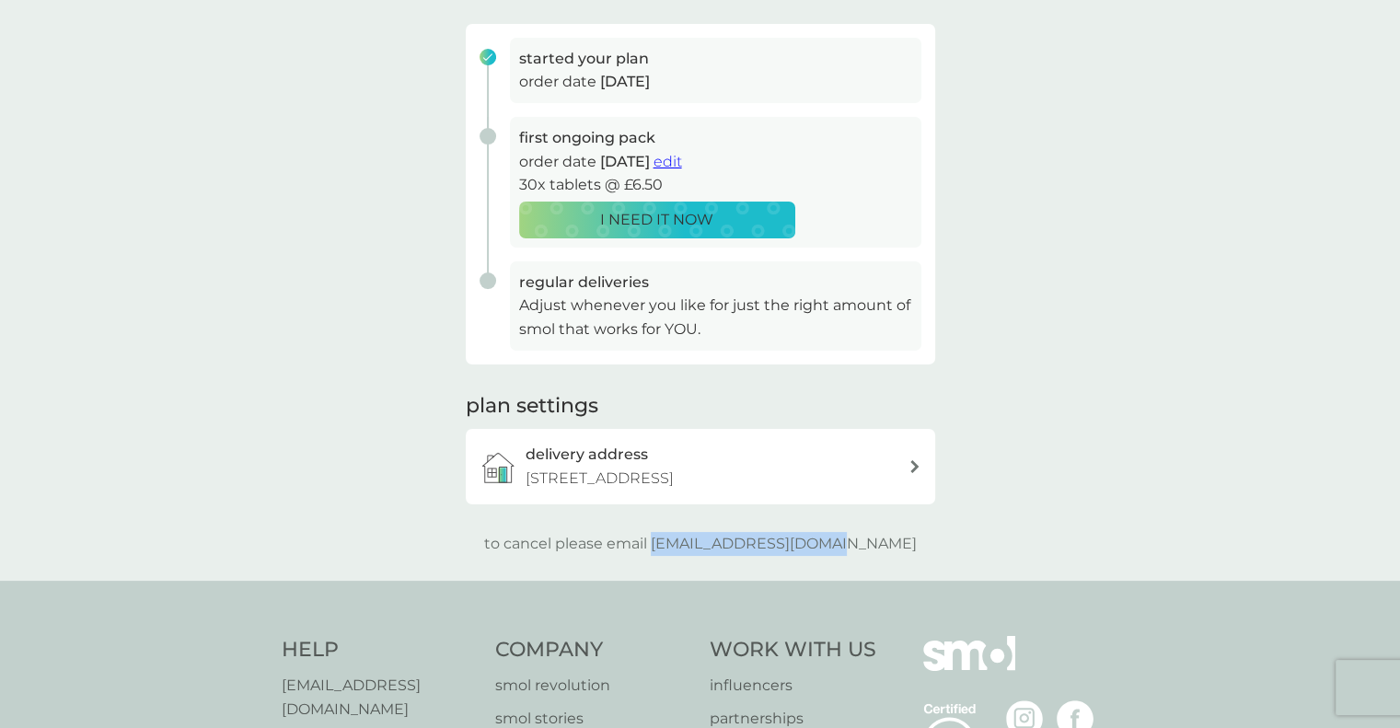
drag, startPoint x: 884, startPoint y: 539, endPoint x: 692, endPoint y: 538, distance: 191.5
click at [692, 538] on div "to cancel please email help@smolproducts.com" at bounding box center [701, 544] width 470 height 24
copy p "help@smolproducts.com"
click at [682, 159] on span "edit" at bounding box center [668, 161] width 29 height 17
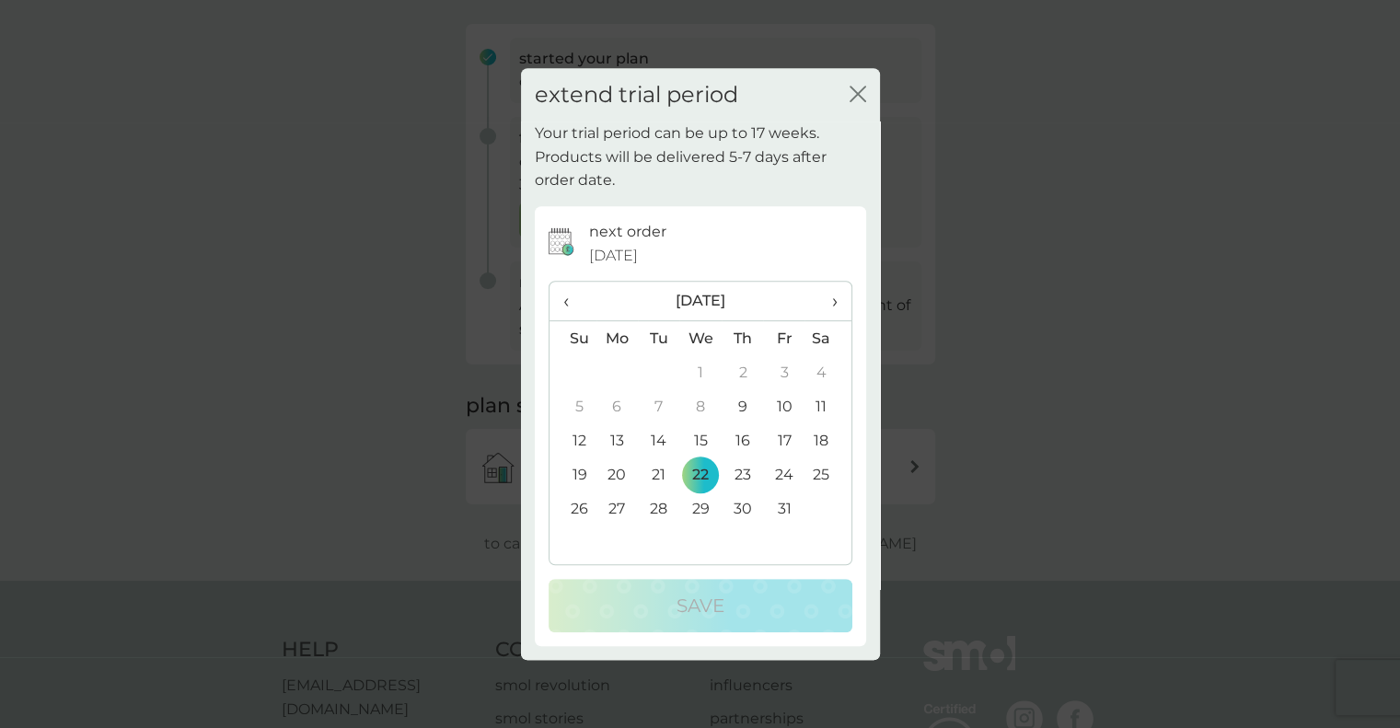
click at [835, 294] on span "›" at bounding box center [827, 301] width 18 height 39
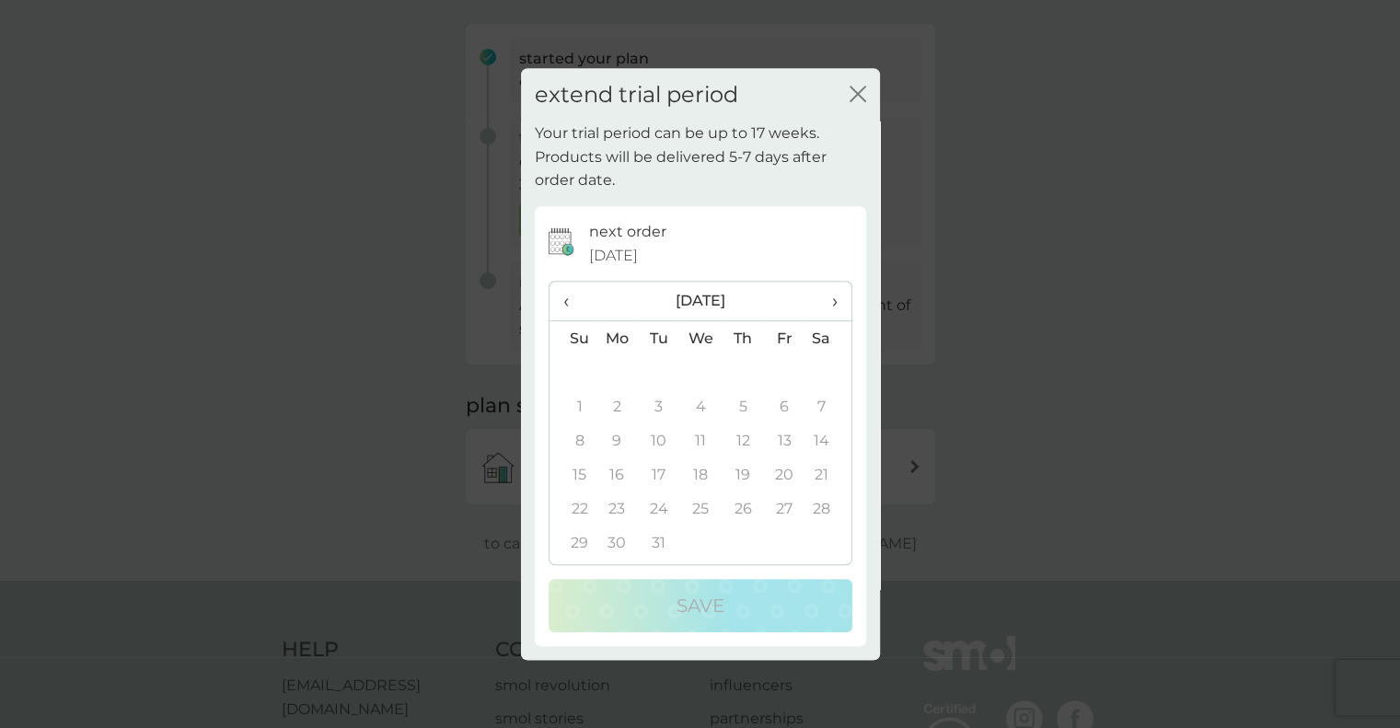
click at [835, 294] on span "›" at bounding box center [827, 301] width 18 height 39
click at [569, 296] on span "‹" at bounding box center [572, 301] width 19 height 39
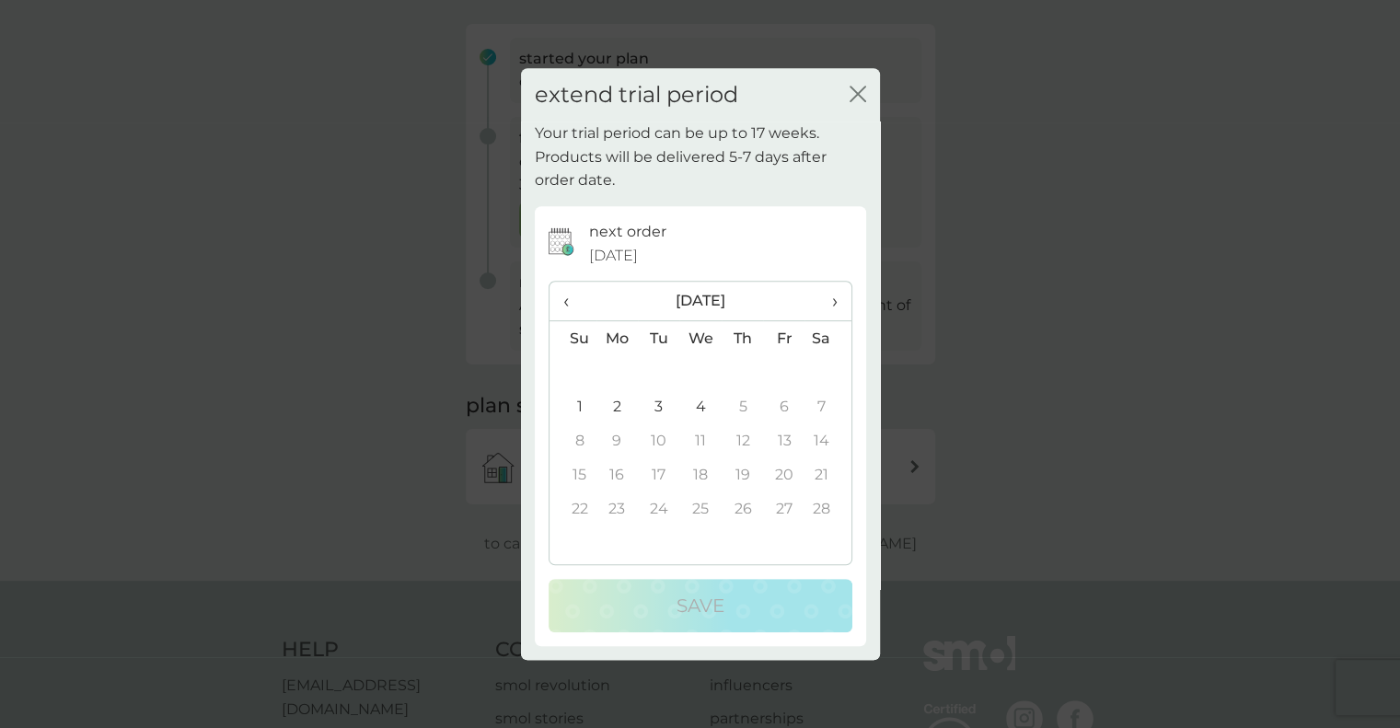
click at [569, 296] on span "‹" at bounding box center [572, 301] width 19 height 39
click at [838, 301] on th "›" at bounding box center [828, 302] width 46 height 40
click at [858, 90] on icon "close" at bounding box center [858, 94] width 17 height 17
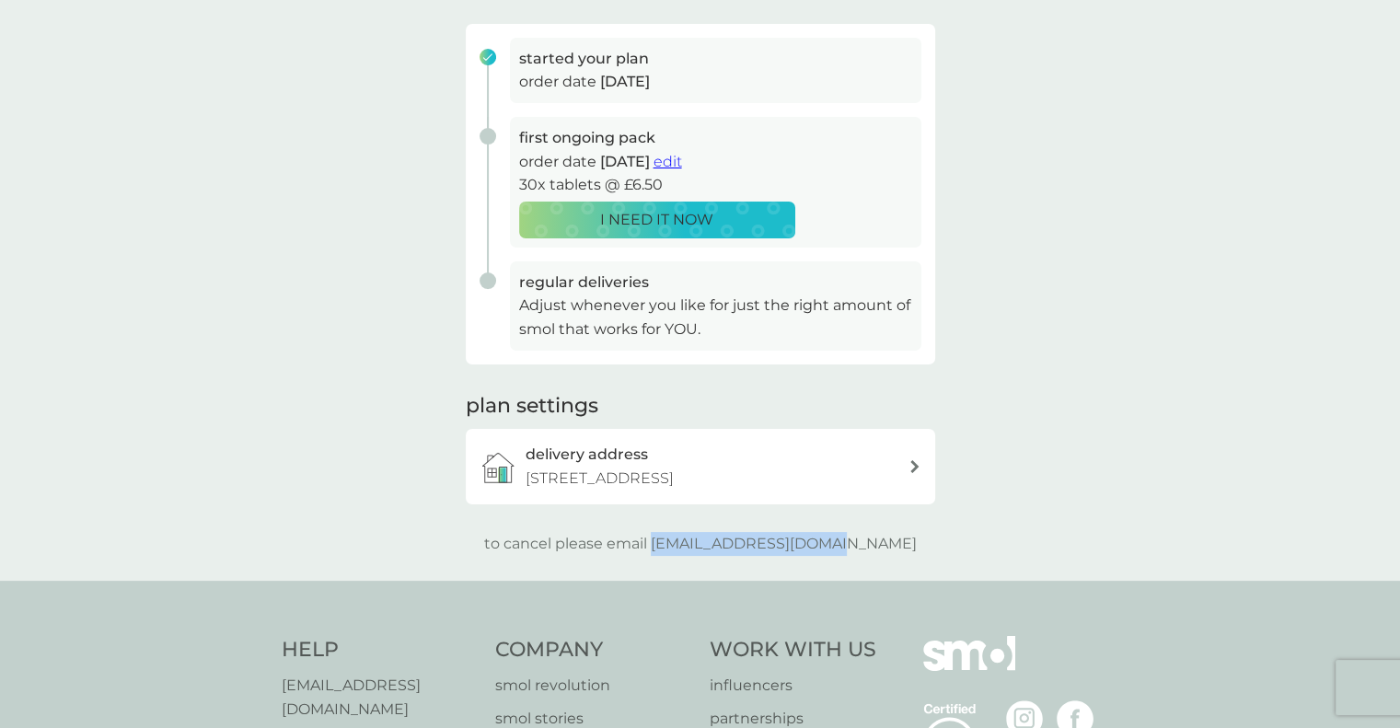
drag, startPoint x: 691, startPoint y: 544, endPoint x: 895, endPoint y: 552, distance: 203.6
click at [895, 552] on div "to cancel please email help@smolproducts.com" at bounding box center [701, 544] width 470 height 24
copy p "help@smolproducts.com"
click at [1397, 59] on div "your smol plans As your first main pack approaches, we’ve got everything set to…" at bounding box center [700, 185] width 1400 height 792
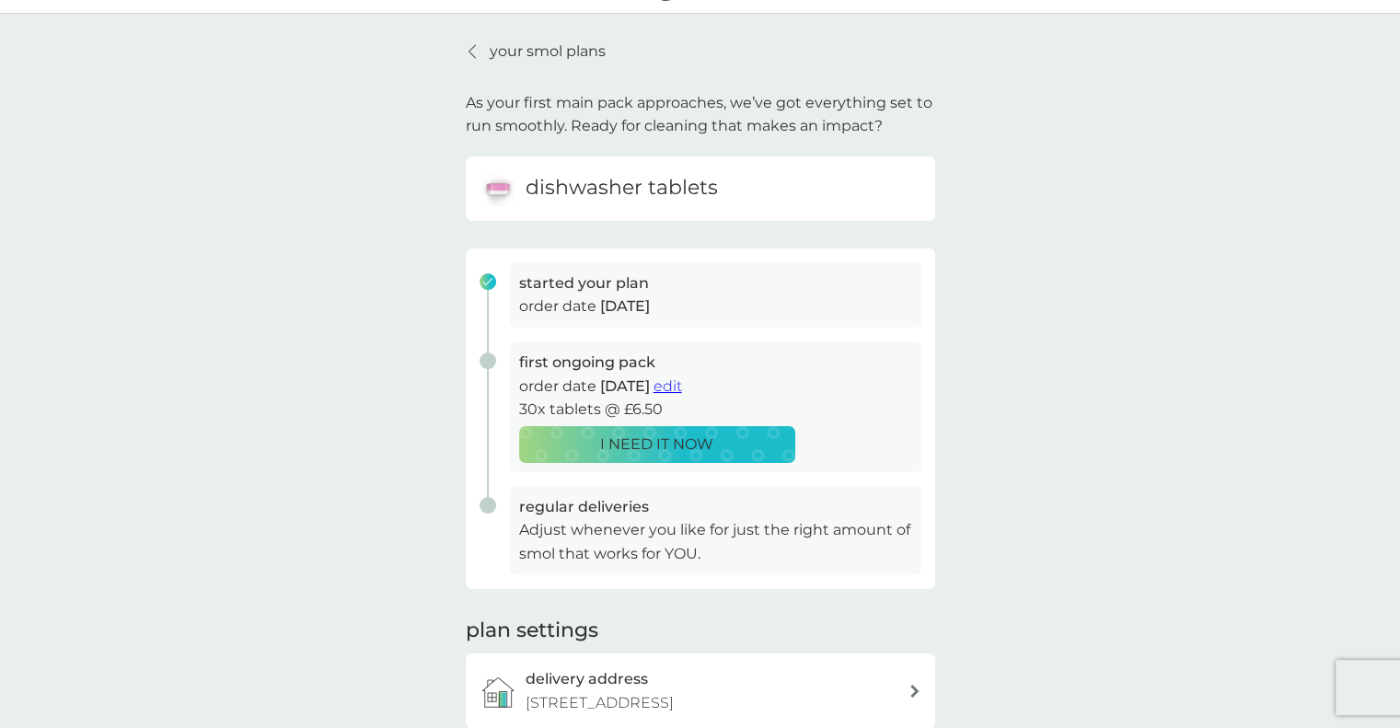
scroll to position [0, 0]
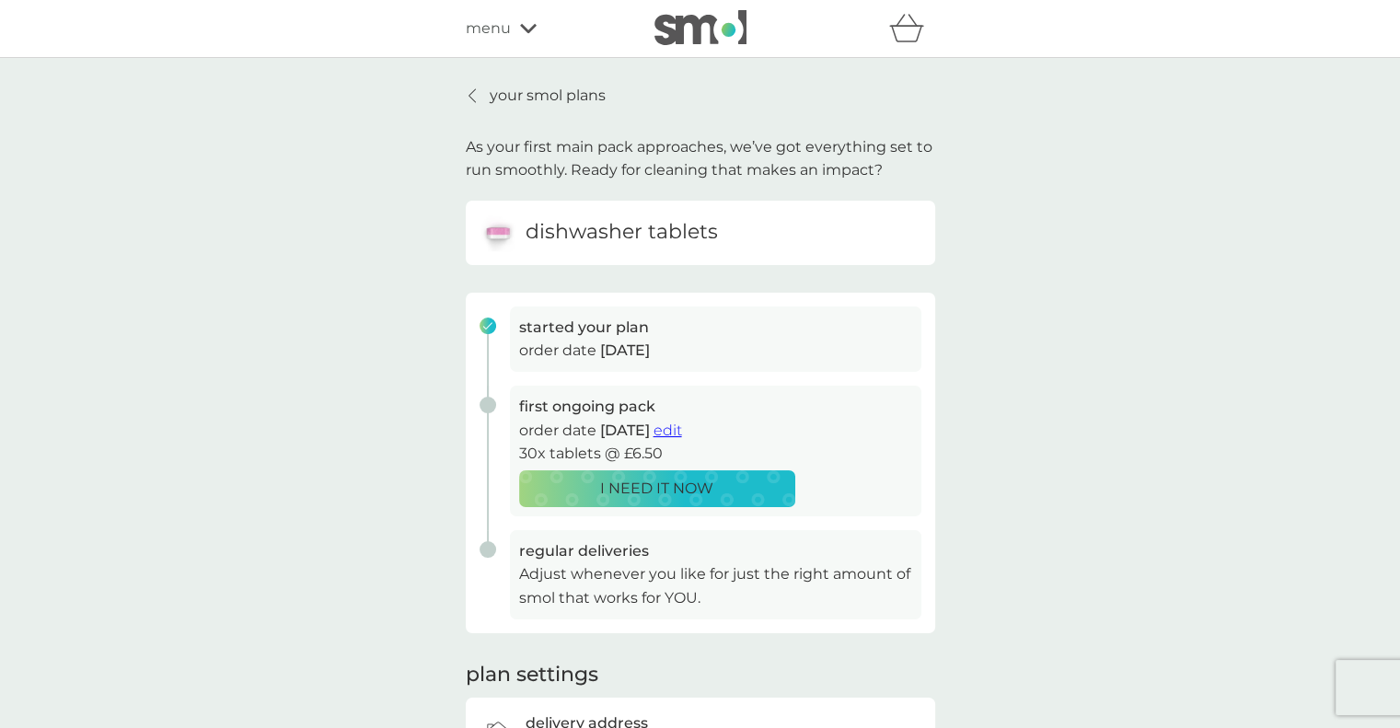
click at [493, 94] on p "your smol plans" at bounding box center [548, 96] width 116 height 24
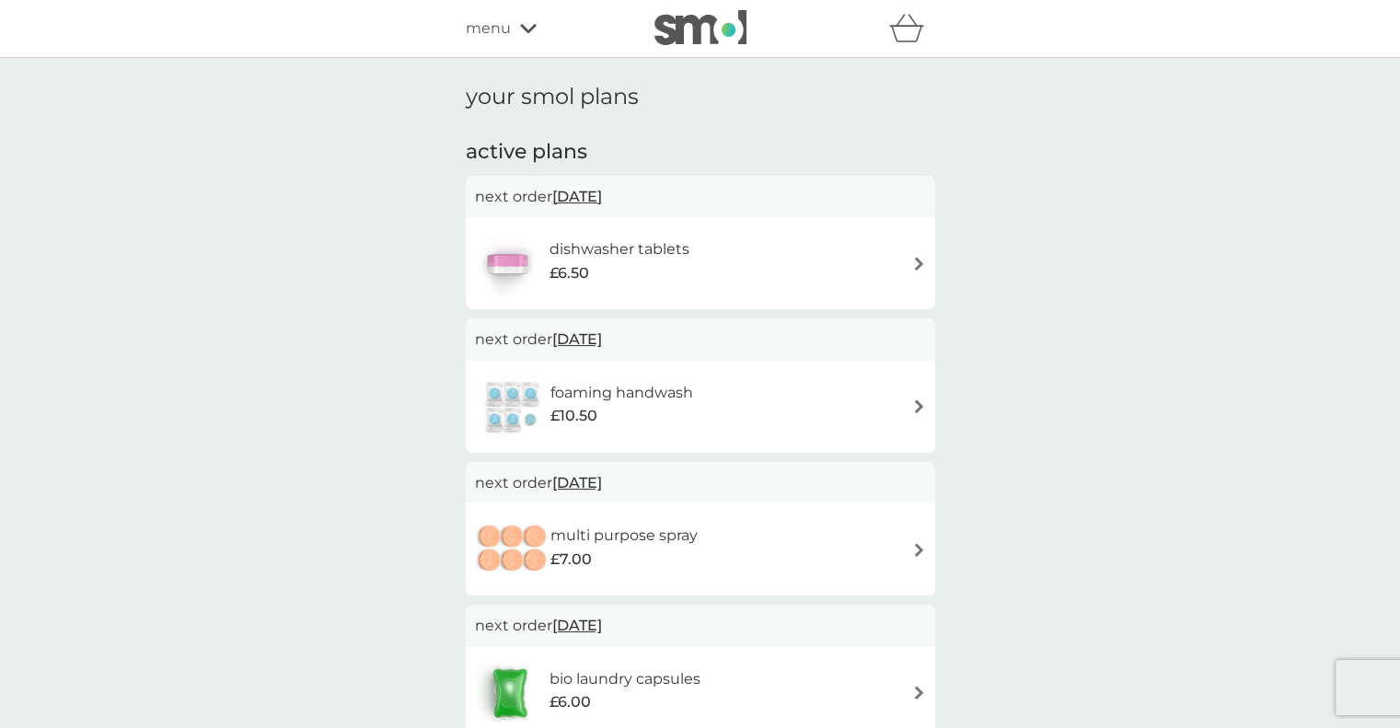
click at [506, 21] on span "menu" at bounding box center [488, 29] width 45 height 24
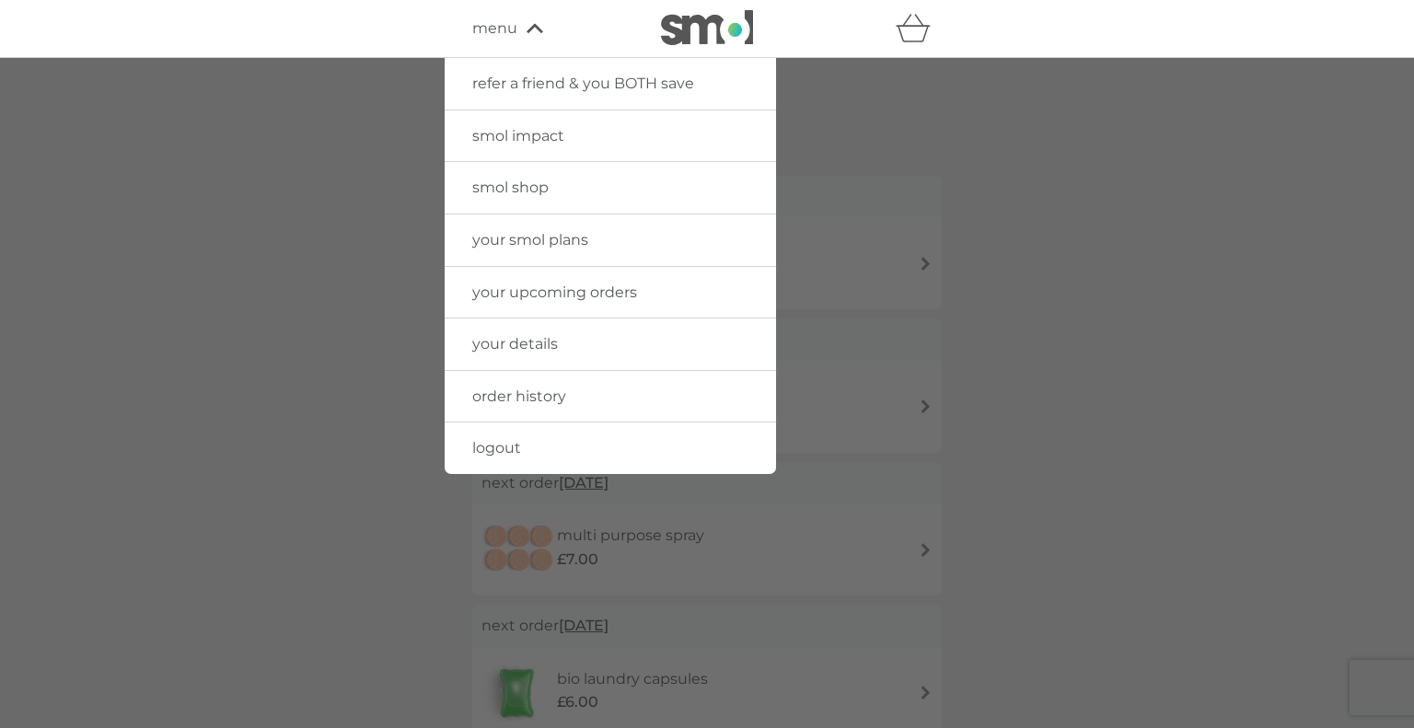
click at [523, 286] on span "your upcoming orders" at bounding box center [554, 292] width 165 height 17
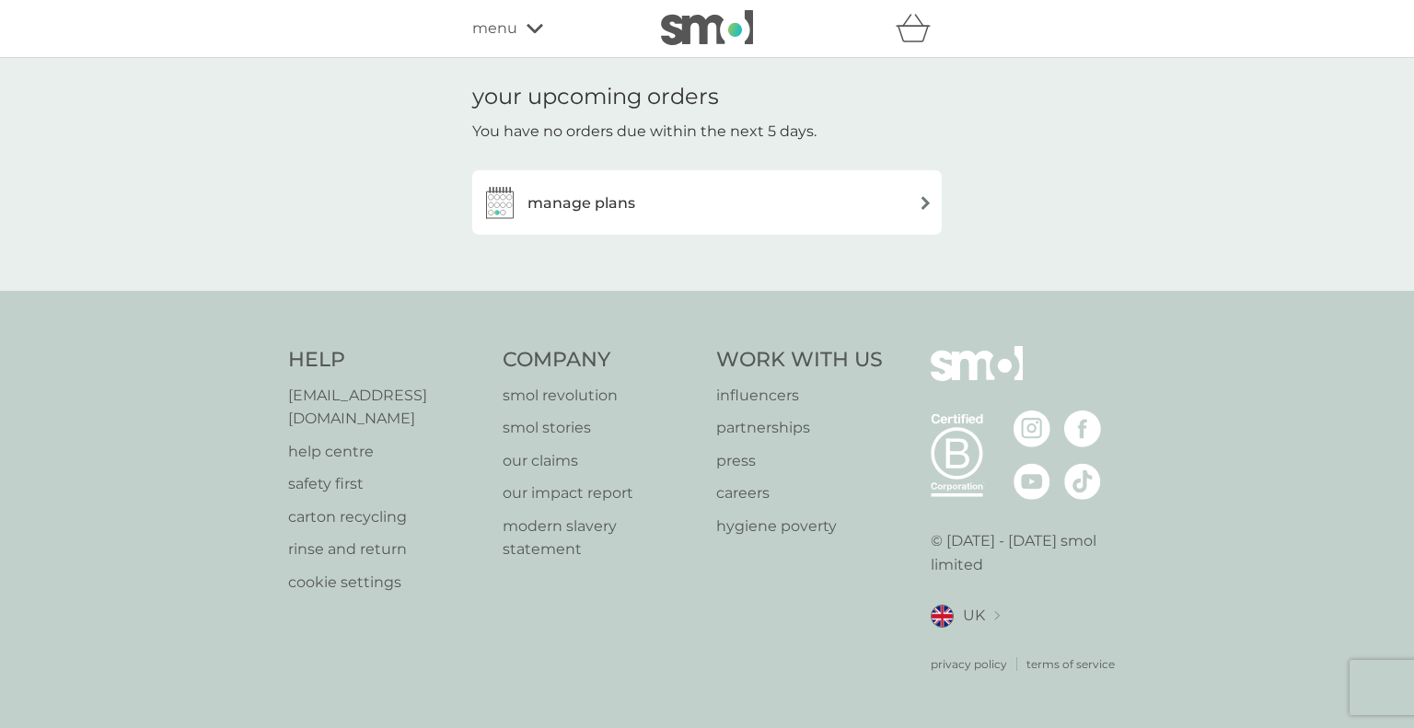
click at [515, 24] on span "menu" at bounding box center [494, 29] width 45 height 24
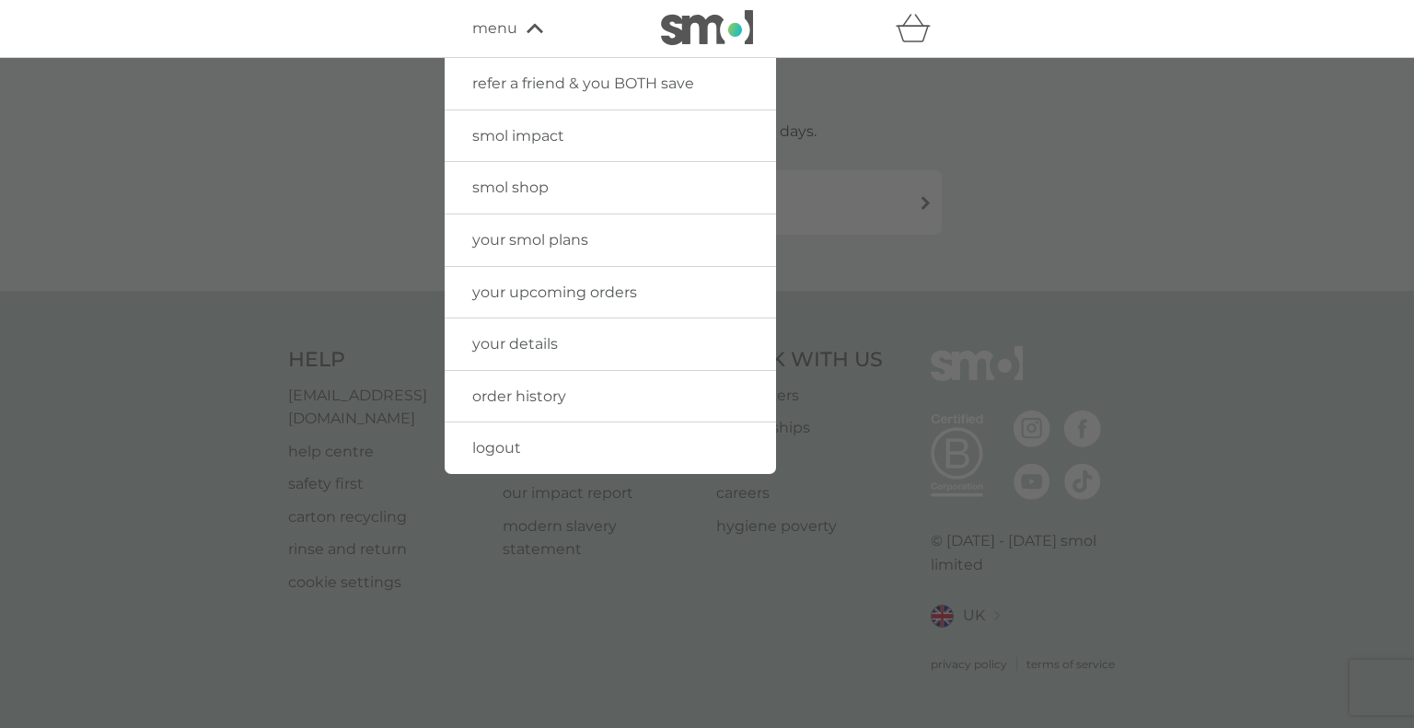
click at [527, 202] on link "smol shop" at bounding box center [610, 188] width 331 height 52
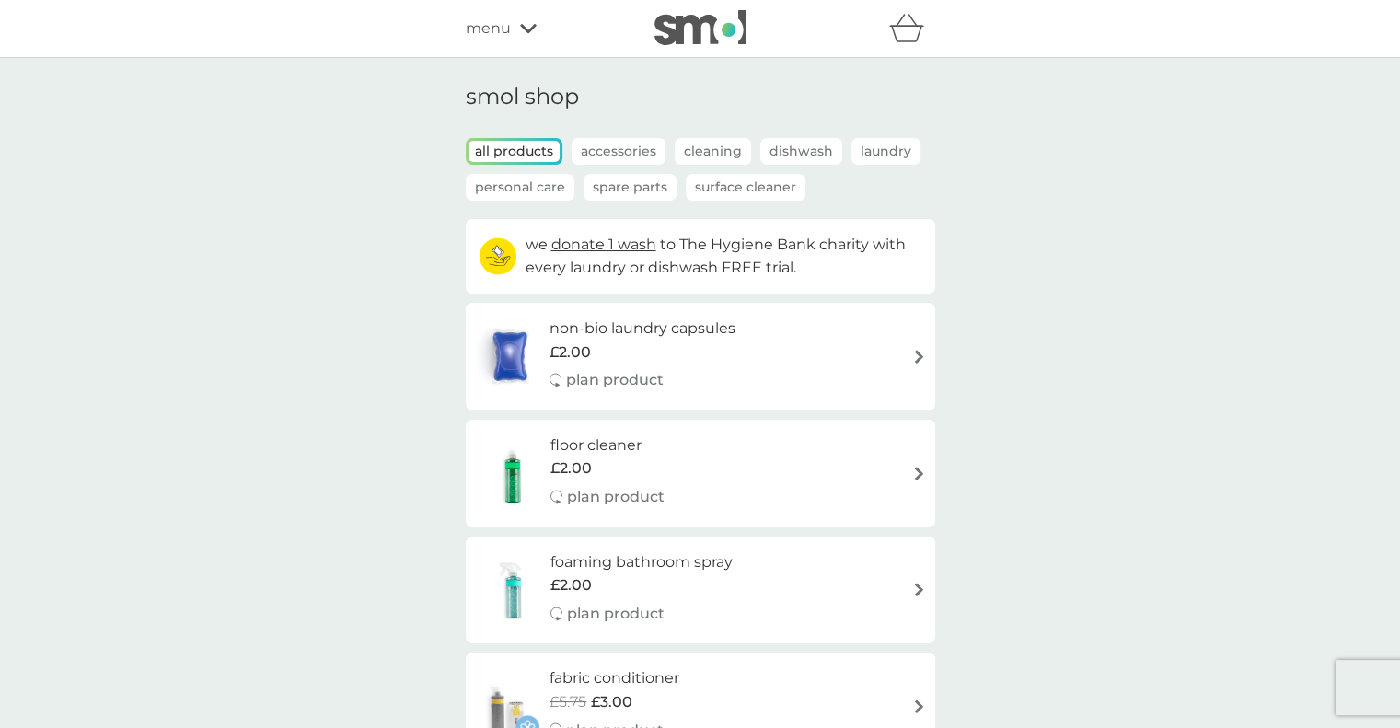
click at [701, 30] on img at bounding box center [701, 27] width 92 height 35
